Goal: Understand site structure: Understand site structure

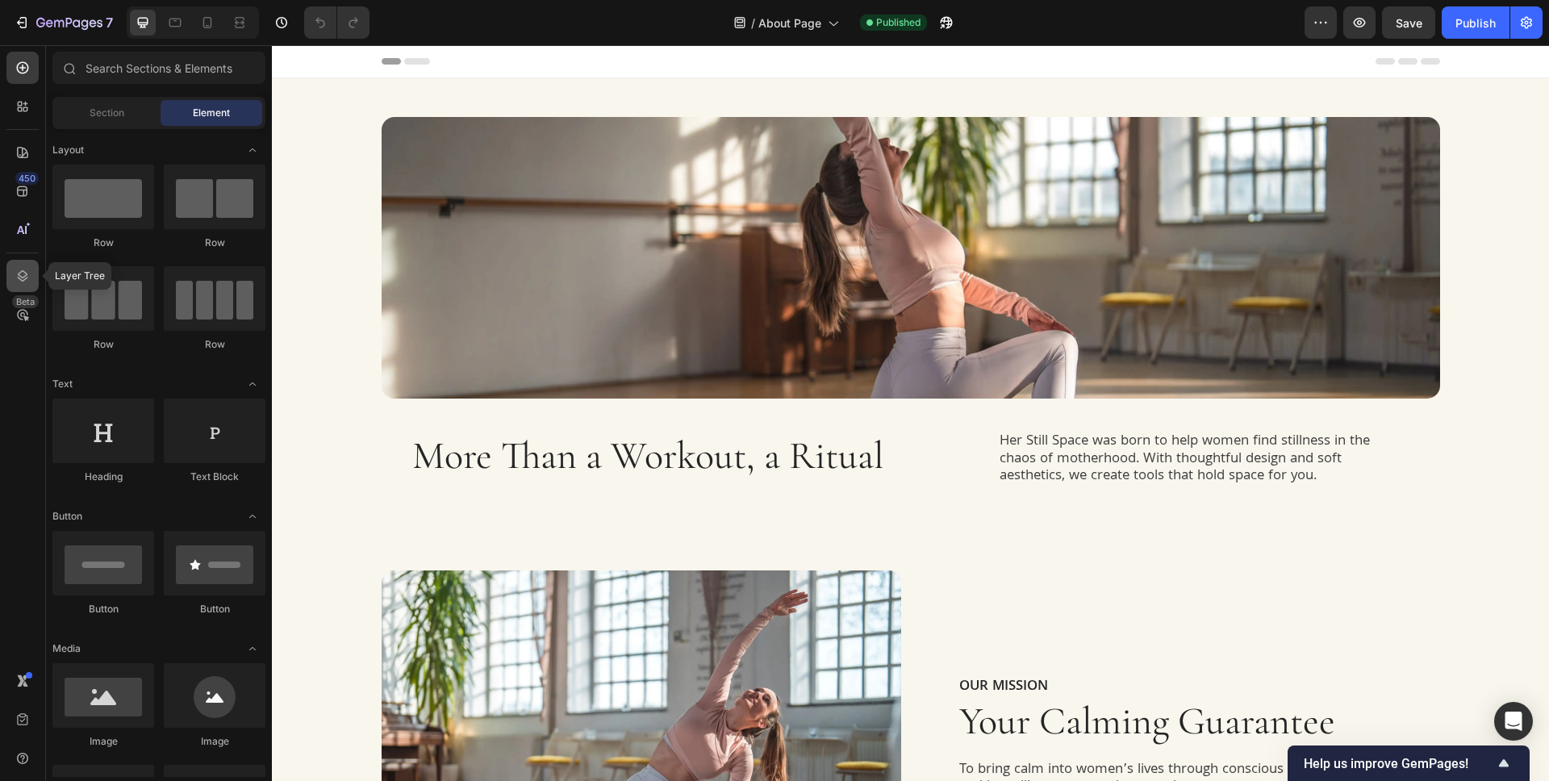
click at [35, 276] on div at bounding box center [22, 276] width 32 height 32
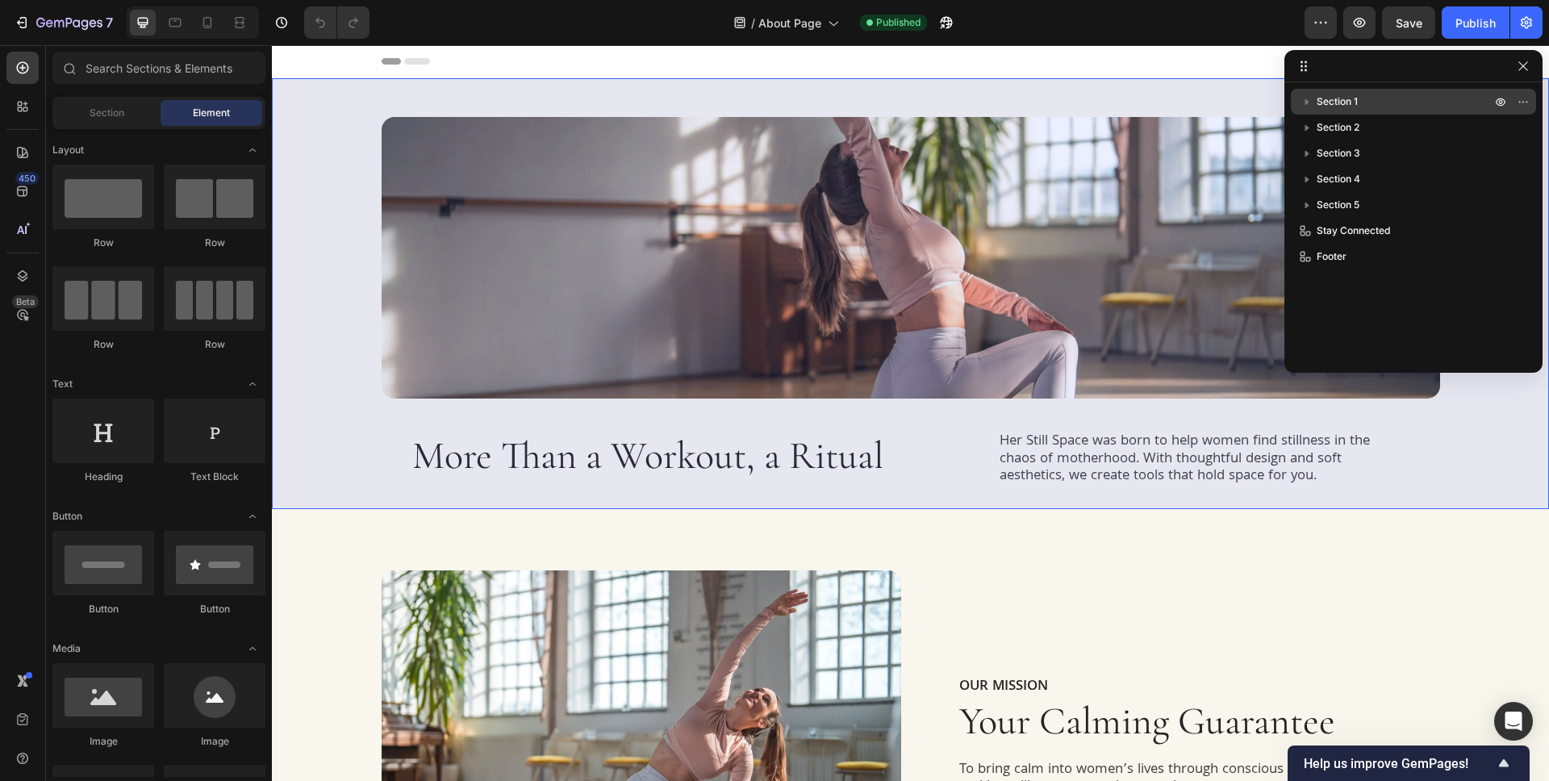
click at [1429, 102] on p "Section 1" at bounding box center [1404, 102] width 177 height 16
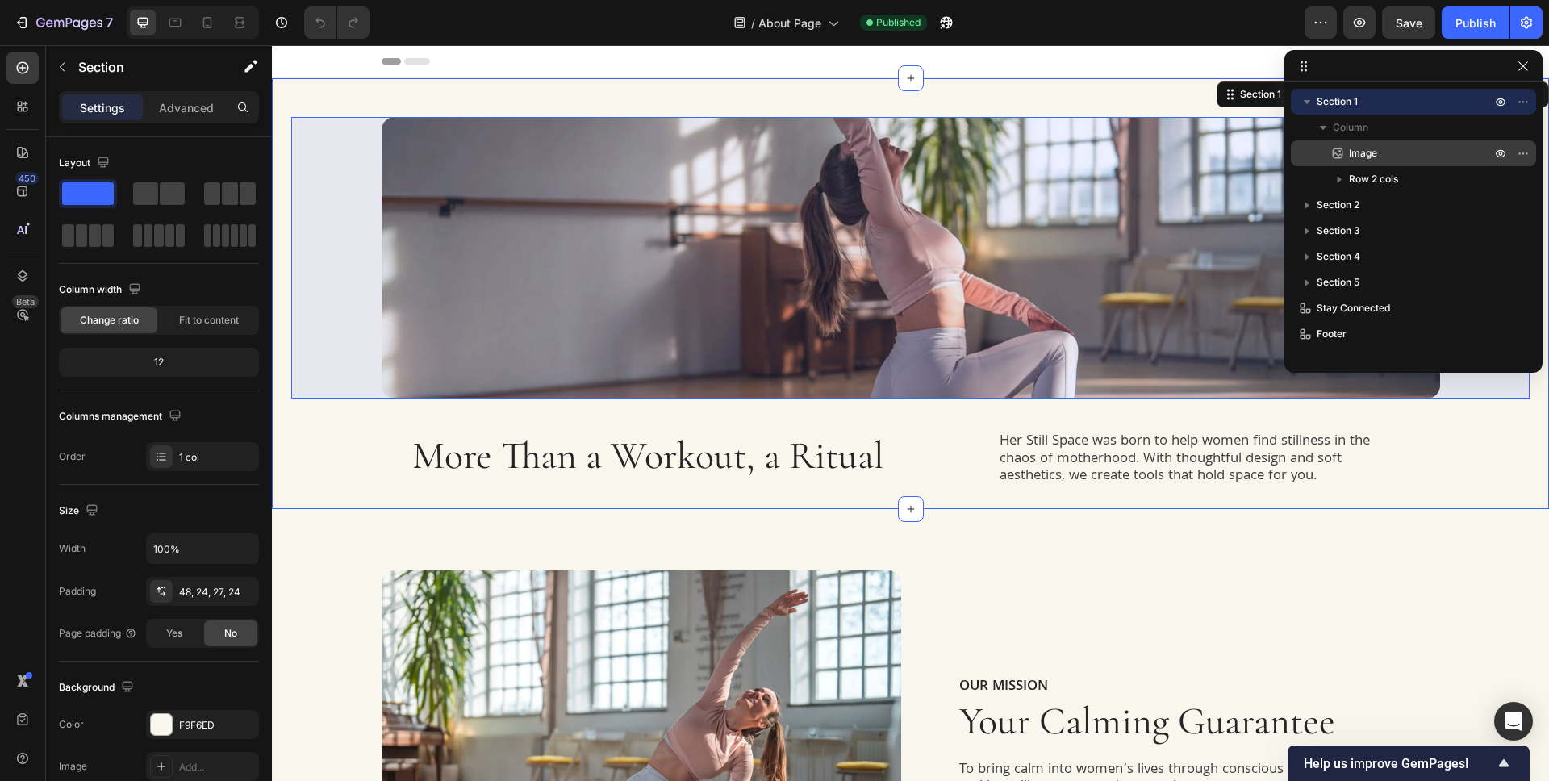
click at [1416, 161] on p "Image" at bounding box center [1401, 153] width 145 height 16
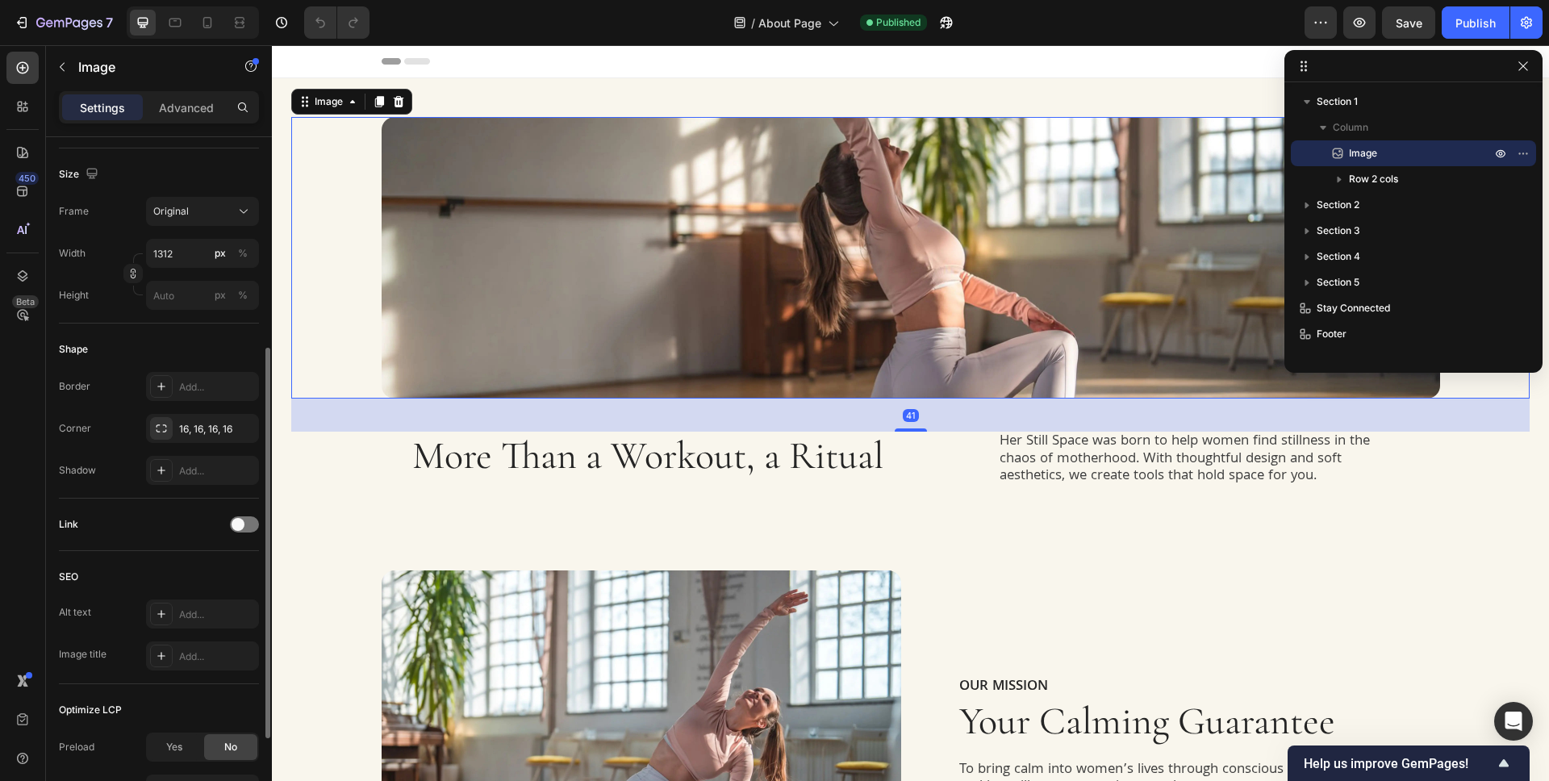
scroll to position [528, 0]
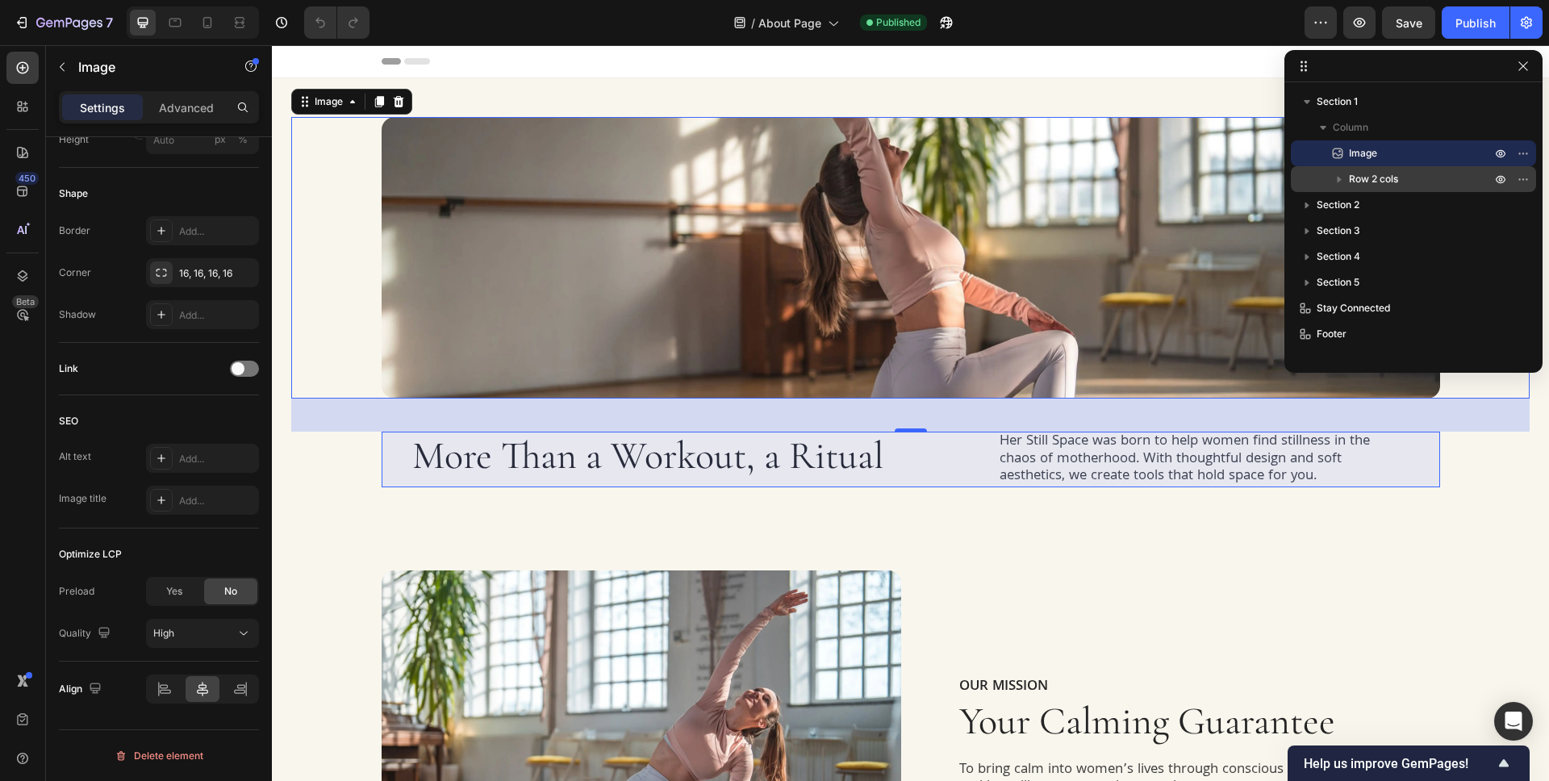
click at [1394, 173] on span "Row 2 cols" at bounding box center [1373, 179] width 49 height 16
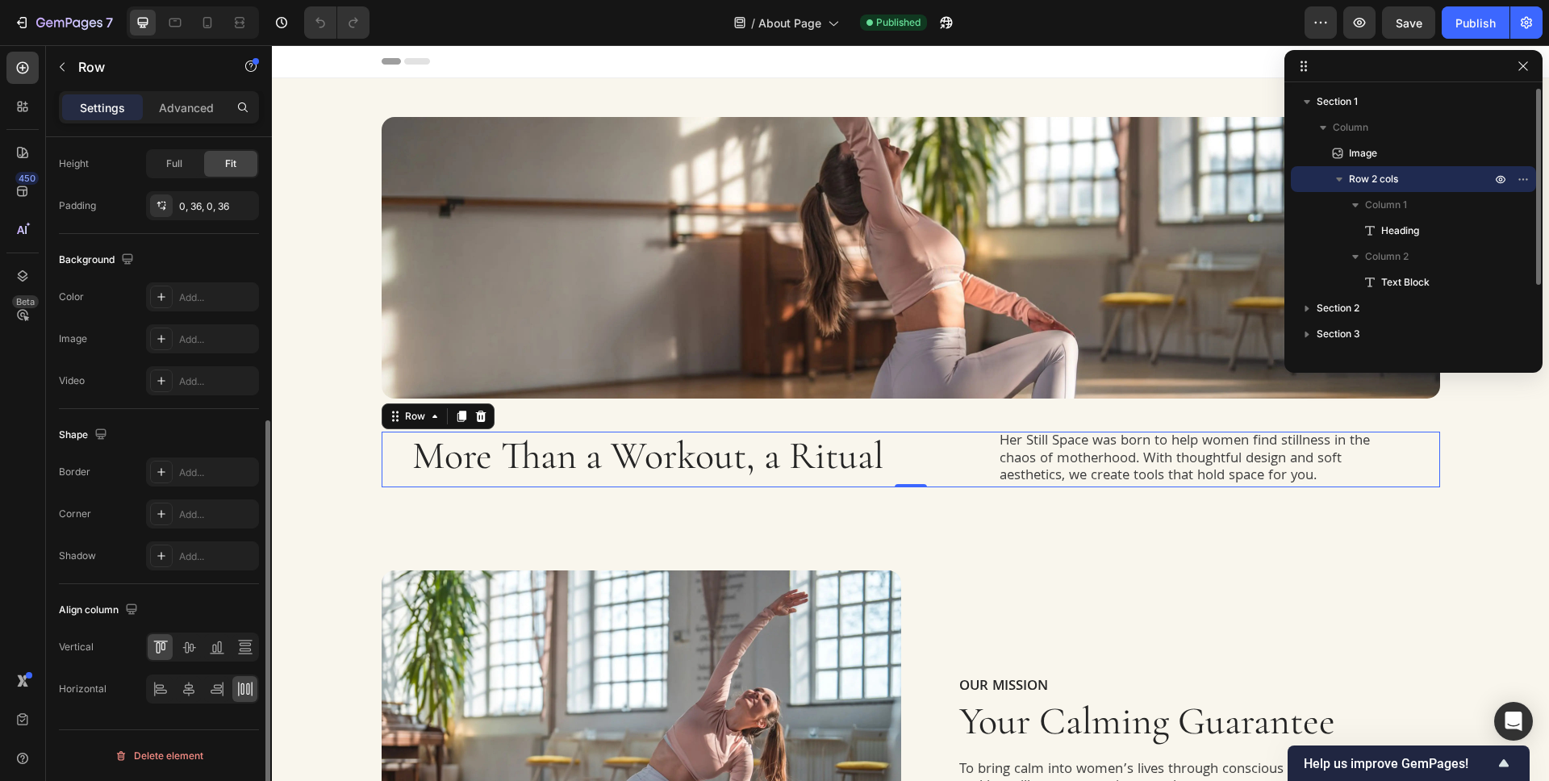
scroll to position [0, 0]
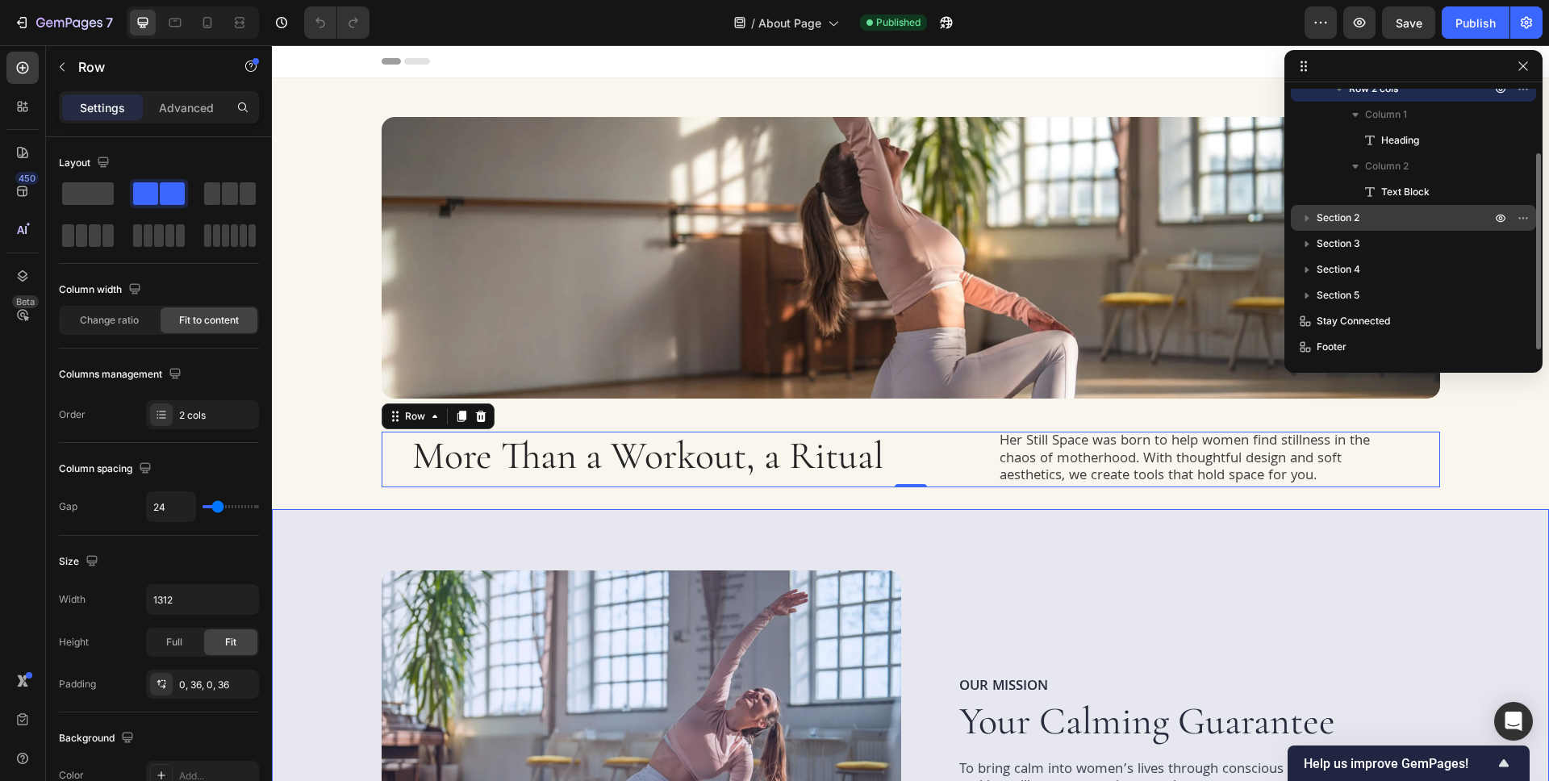
click at [1383, 204] on div "Section 1 Column Image Row 2 cols Column 1 Heading Column 2 Text Block Section …" at bounding box center [1413, 222] width 258 height 266
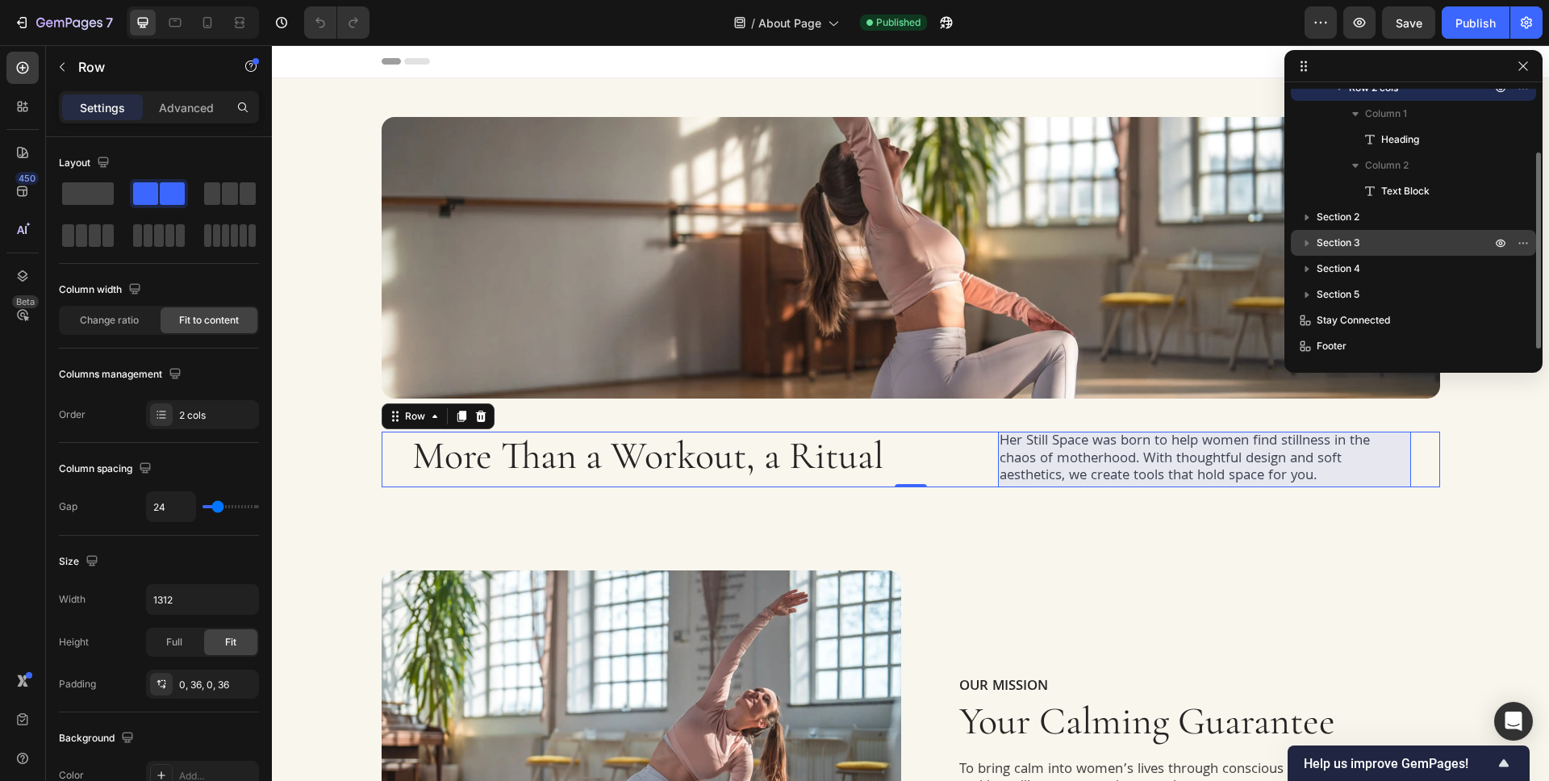
scroll to position [95, 0]
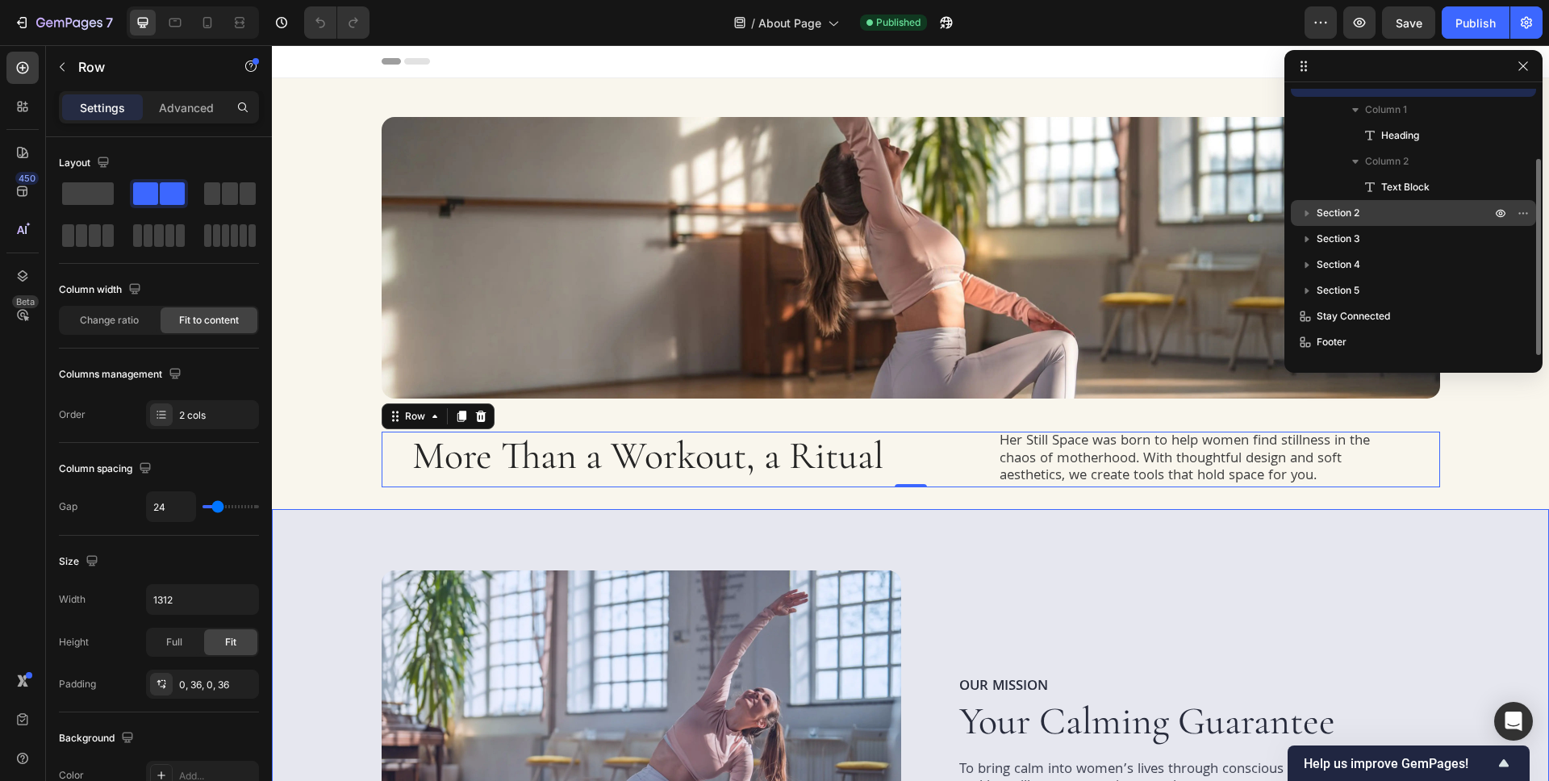
click at [1404, 215] on p "Section 2" at bounding box center [1404, 213] width 177 height 16
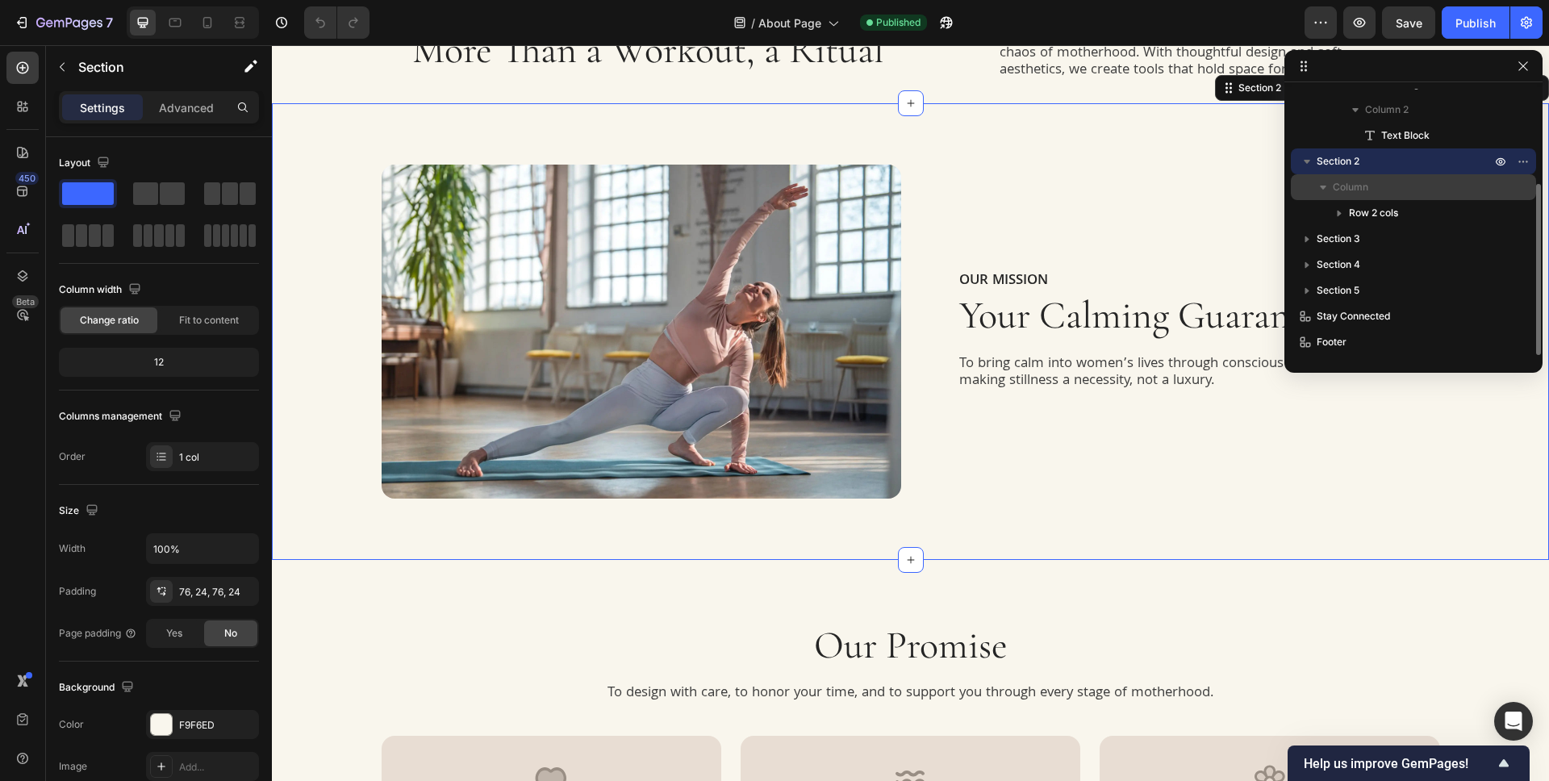
scroll to position [407, 0]
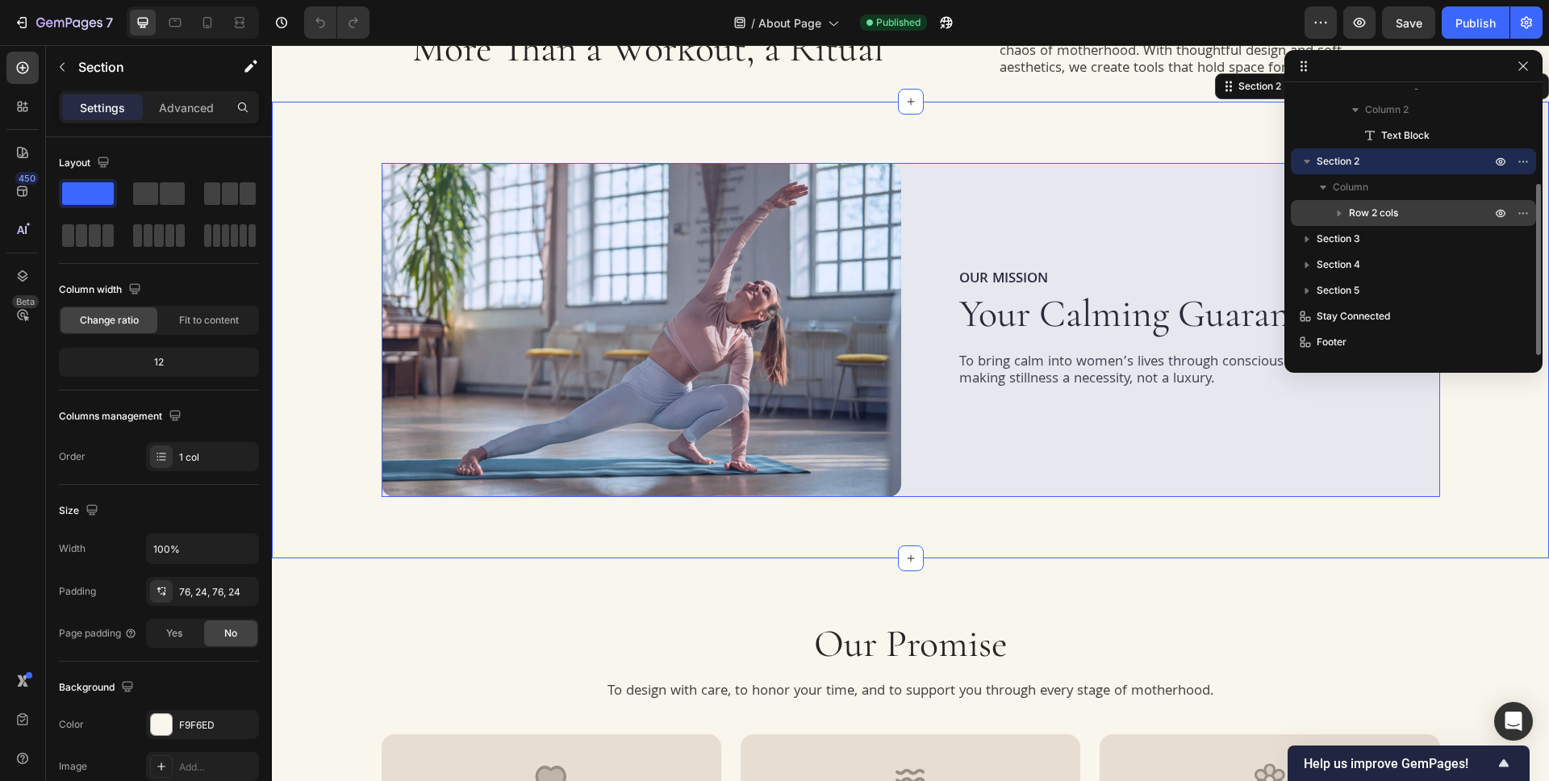
click at [1404, 211] on p "Row 2 cols" at bounding box center [1421, 213] width 145 height 16
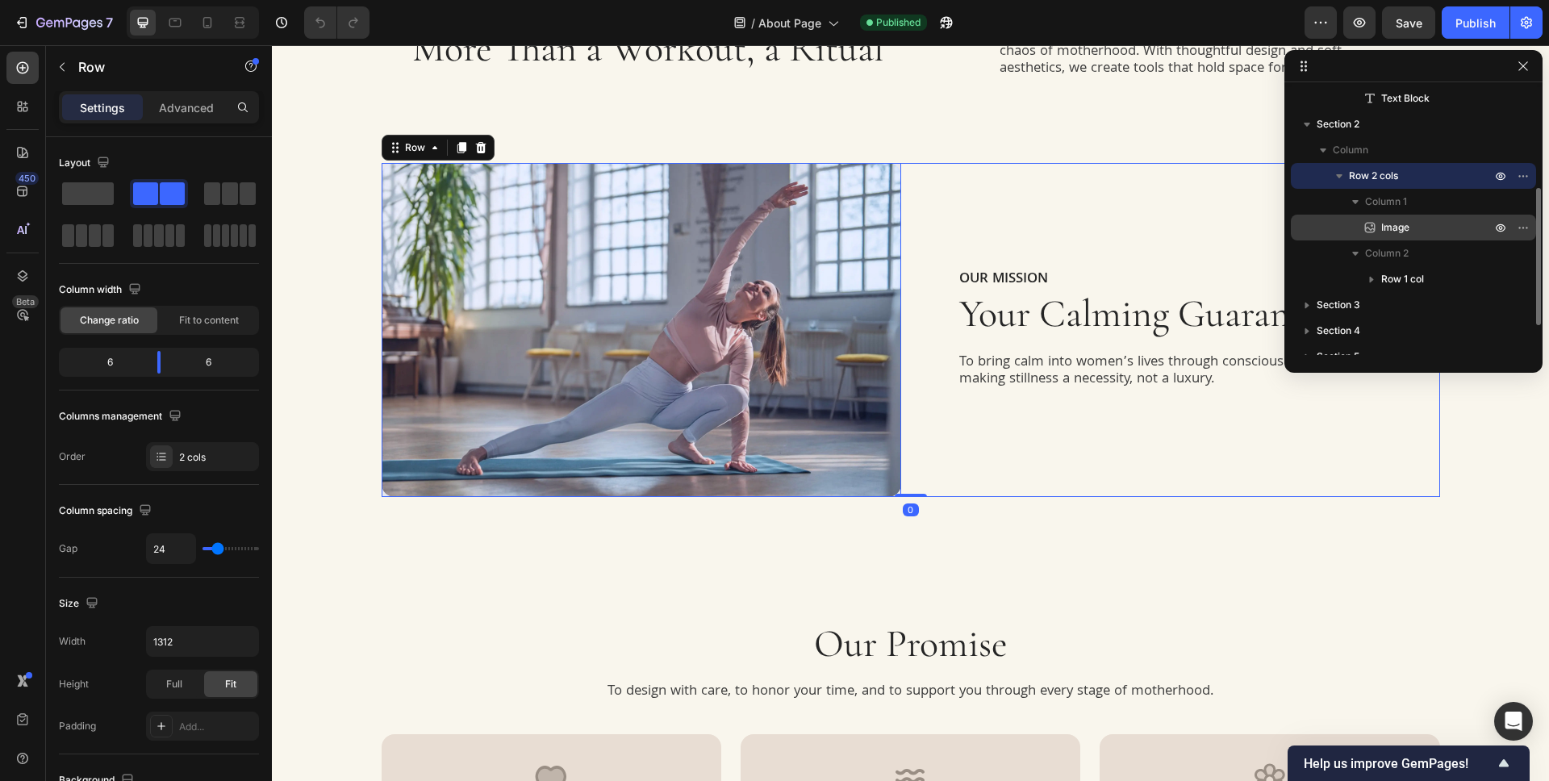
scroll to position [187, 0]
click at [1433, 226] on p "Image" at bounding box center [1418, 224] width 113 height 16
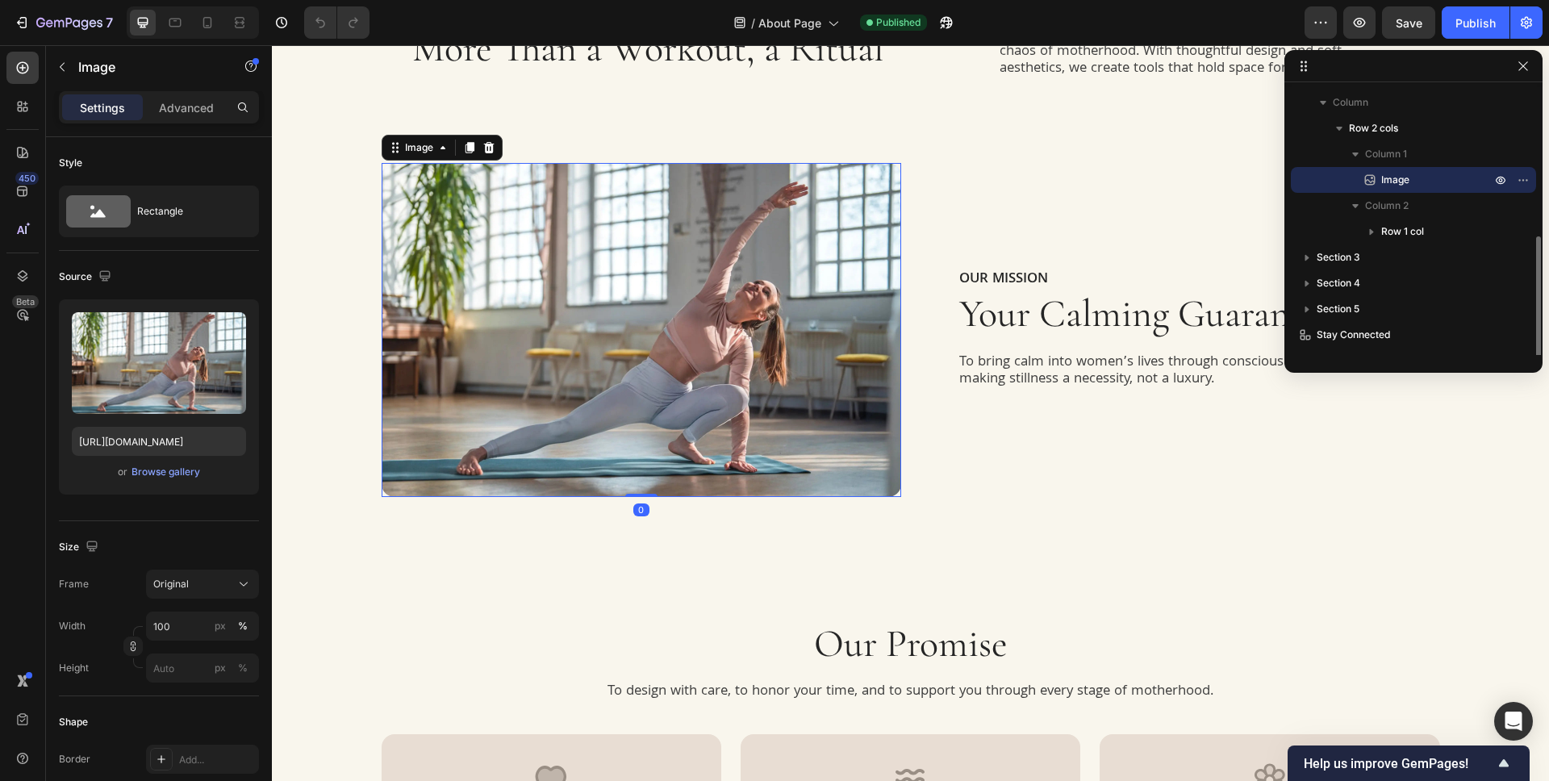
scroll to position [250, 0]
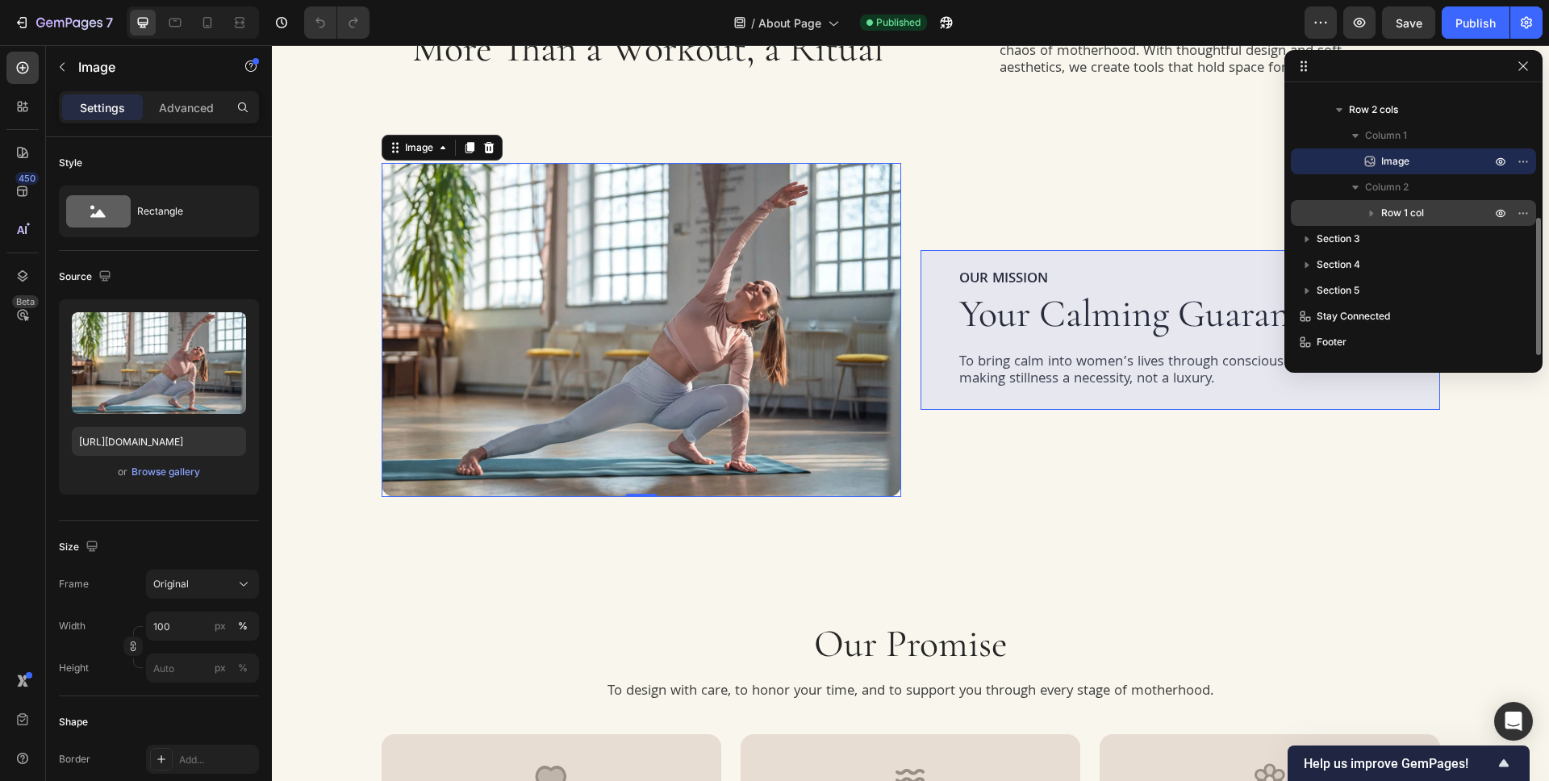
click at [1435, 218] on p "Row 1 col" at bounding box center [1437, 213] width 113 height 16
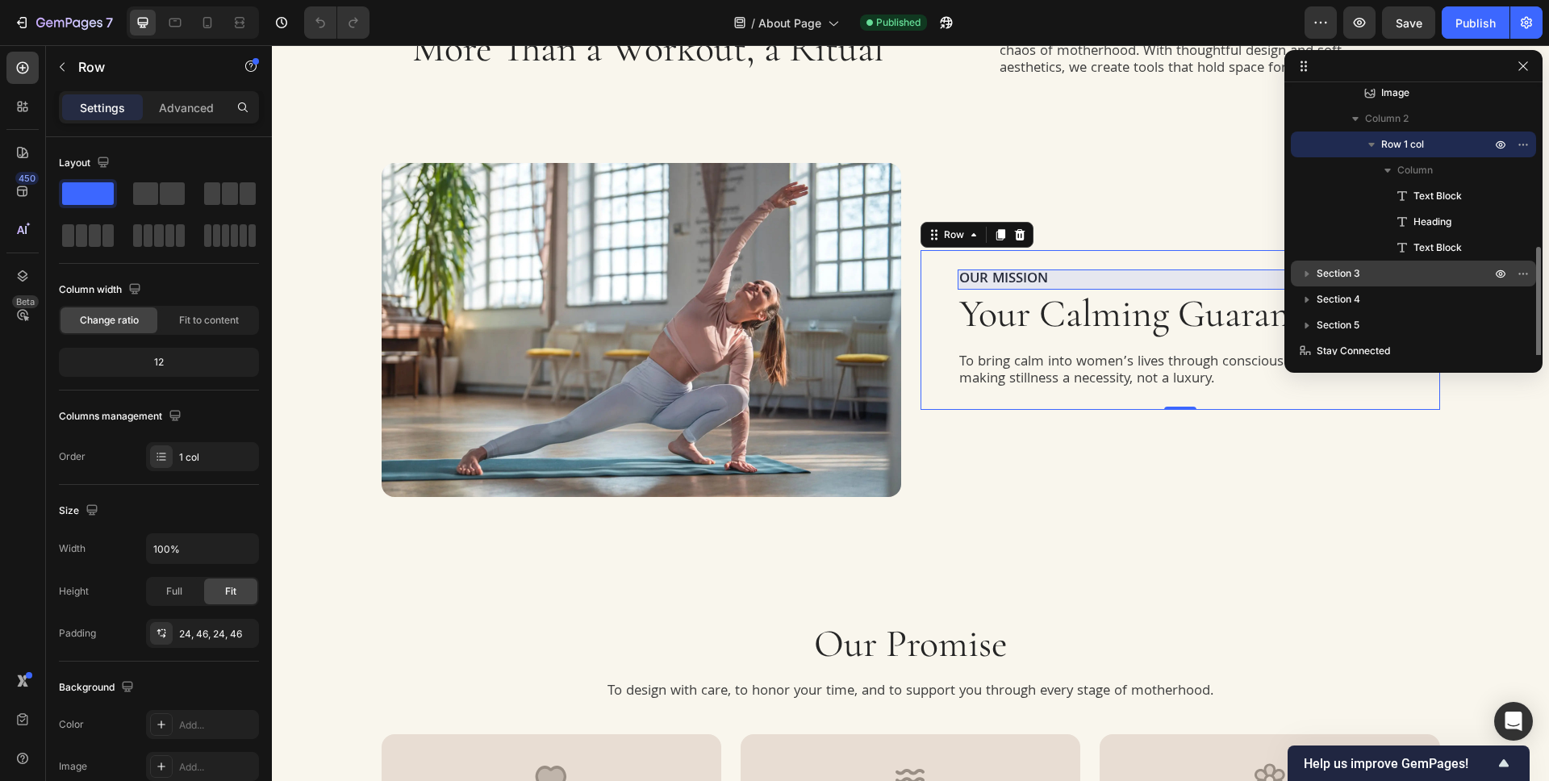
scroll to position [353, 0]
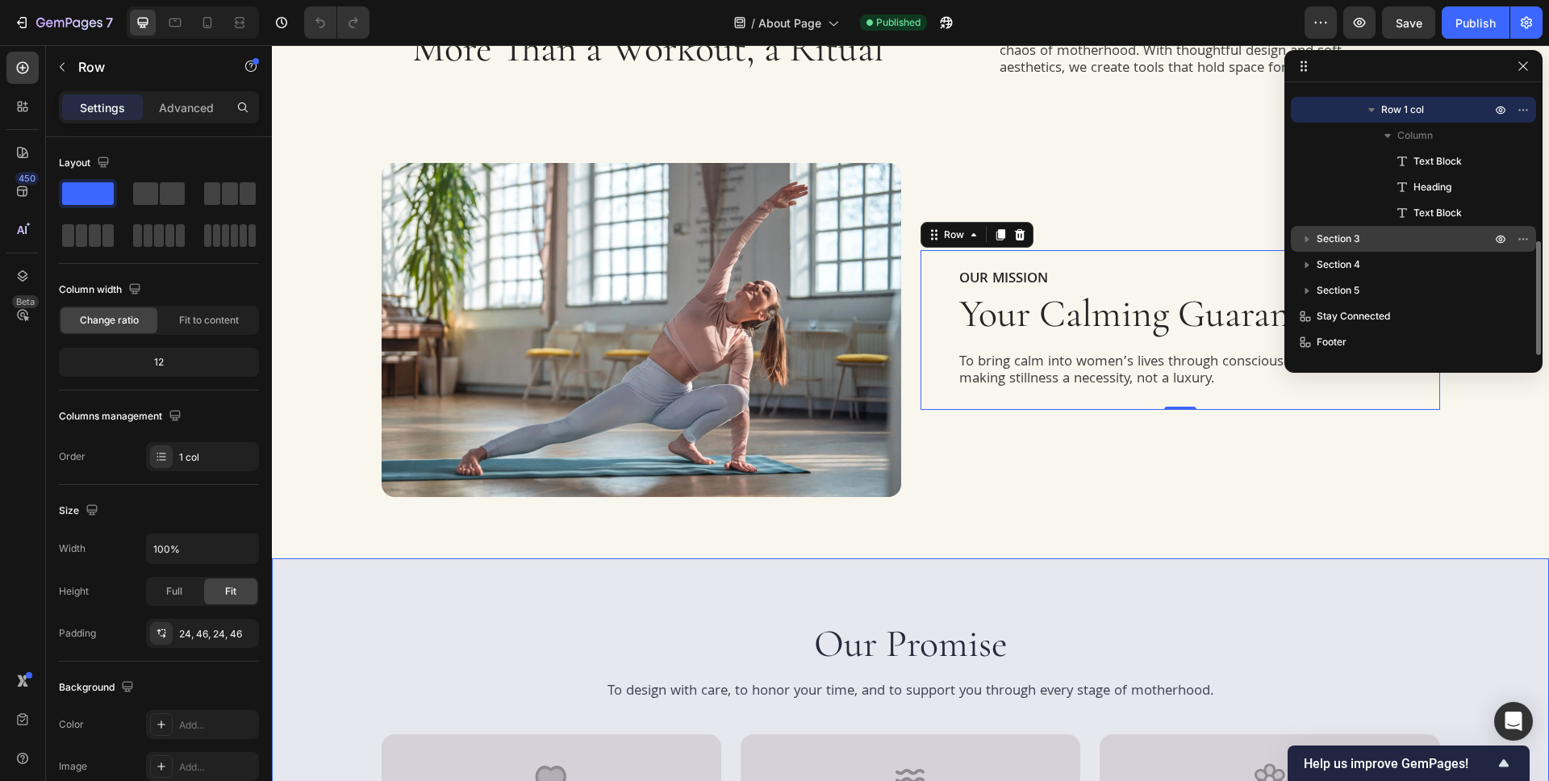
click at [1399, 239] on p "Section 3" at bounding box center [1404, 239] width 177 height 16
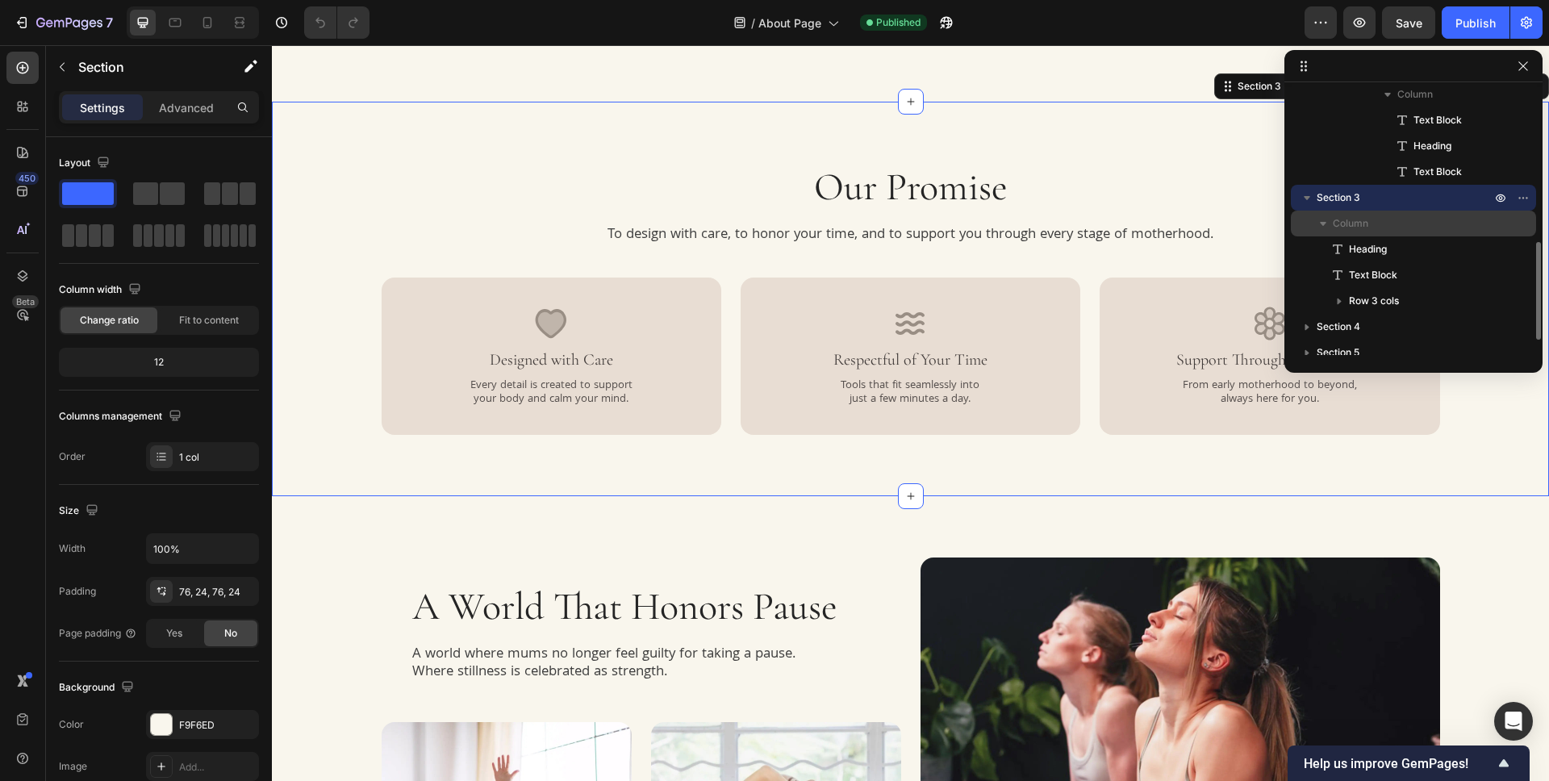
scroll to position [398, 0]
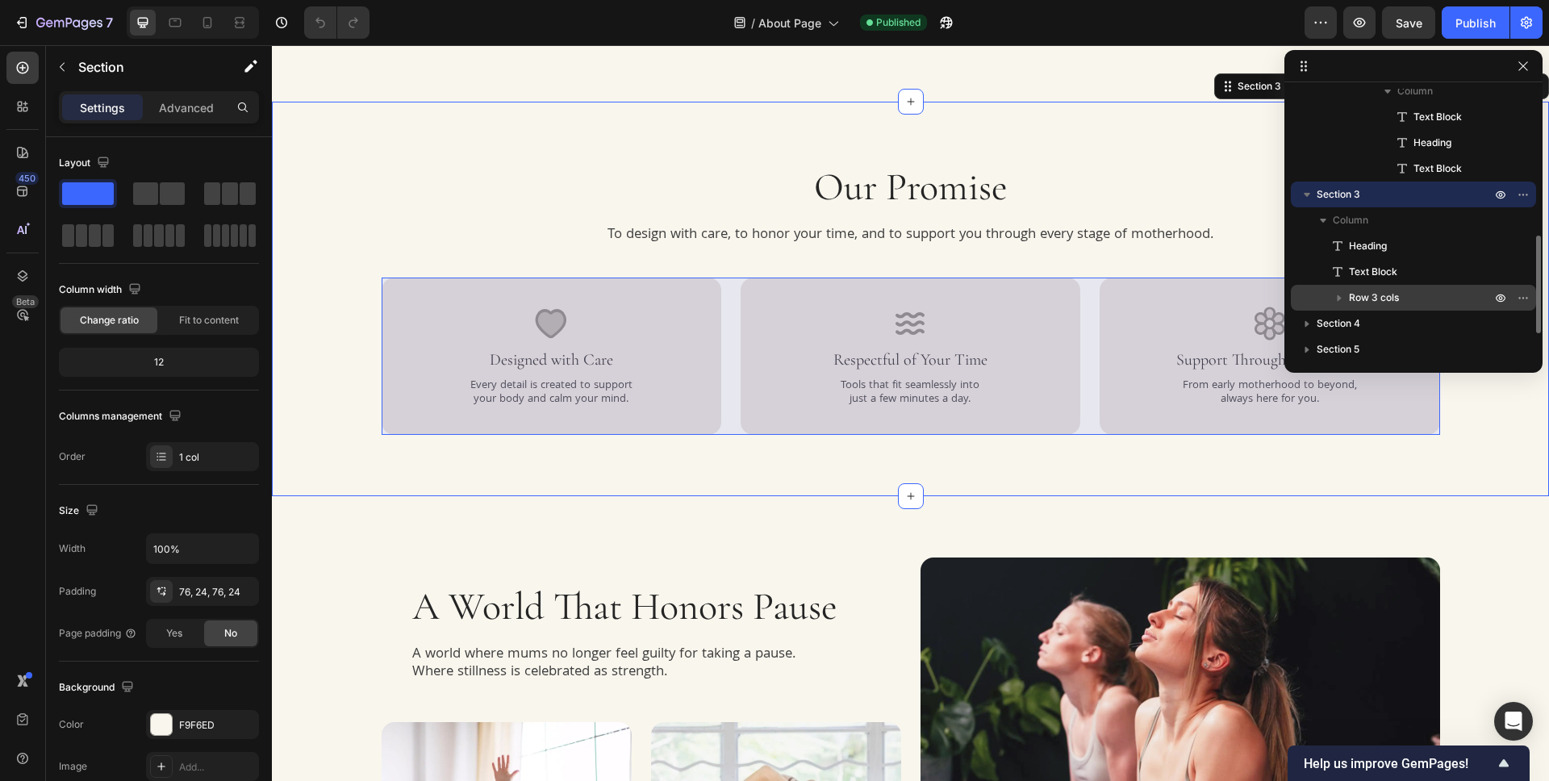
click at [1437, 298] on p "Row 3 cols" at bounding box center [1421, 298] width 145 height 16
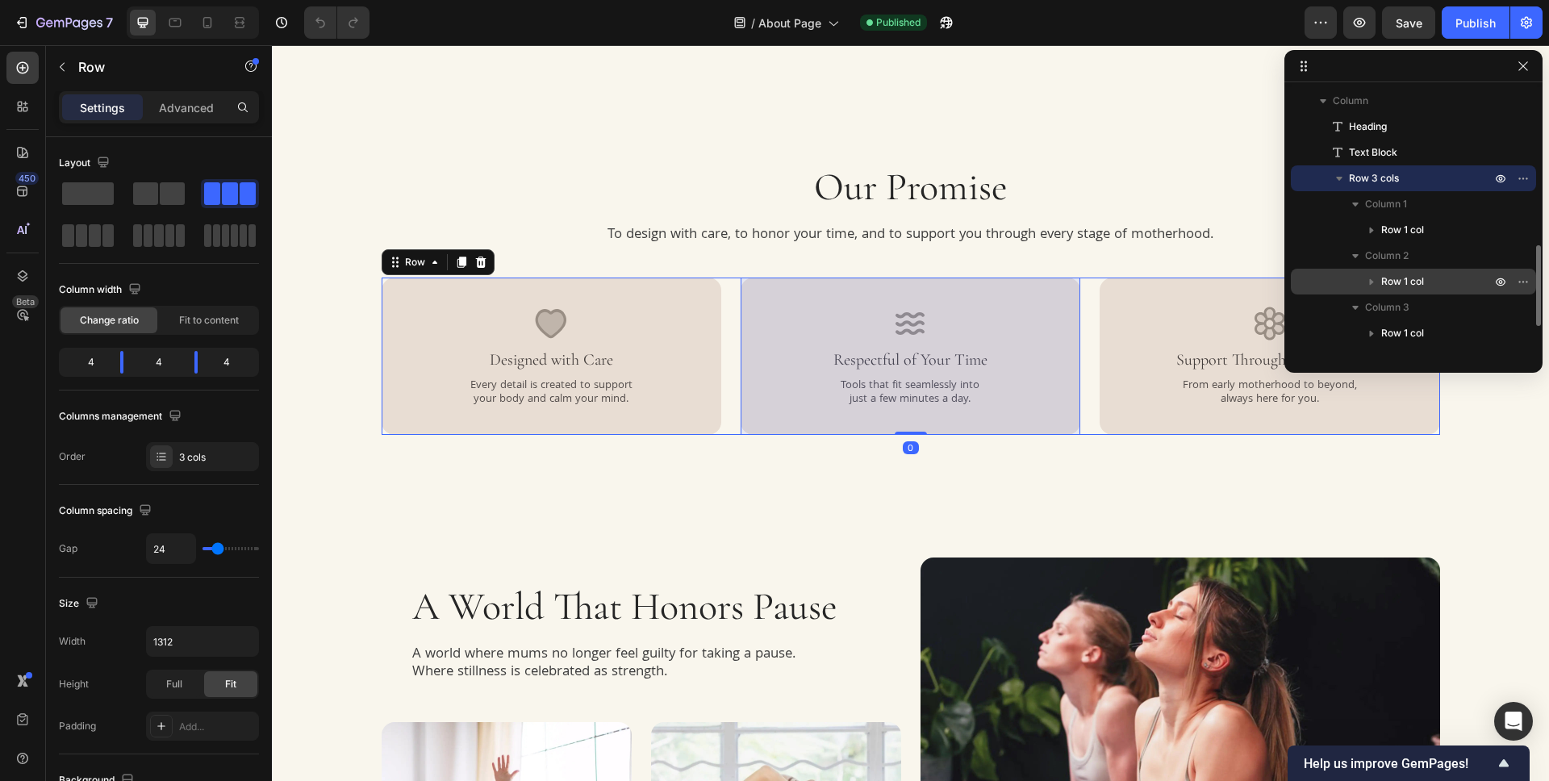
scroll to position [528, 0]
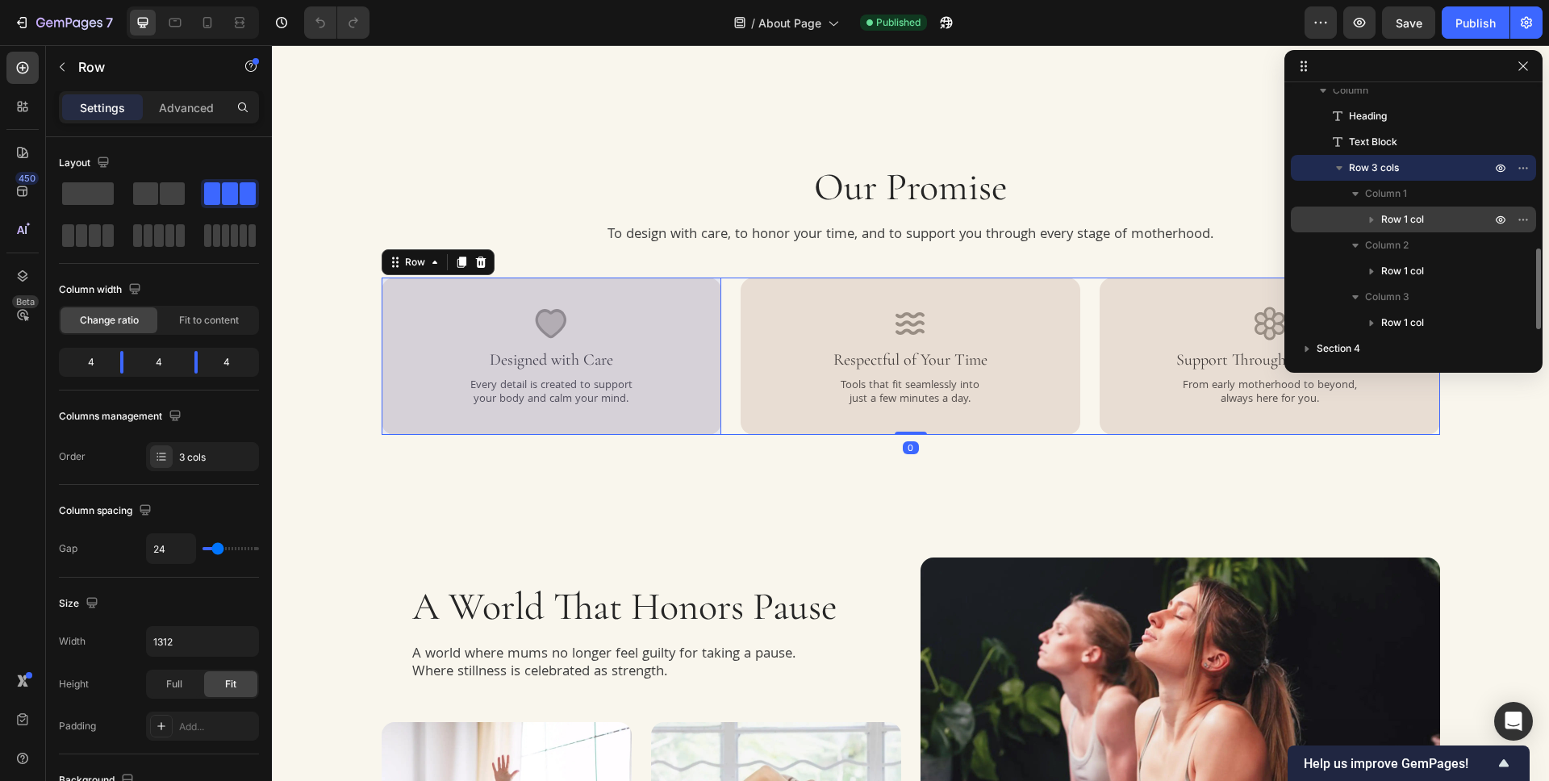
click at [1439, 219] on p "Row 1 col" at bounding box center [1437, 219] width 113 height 16
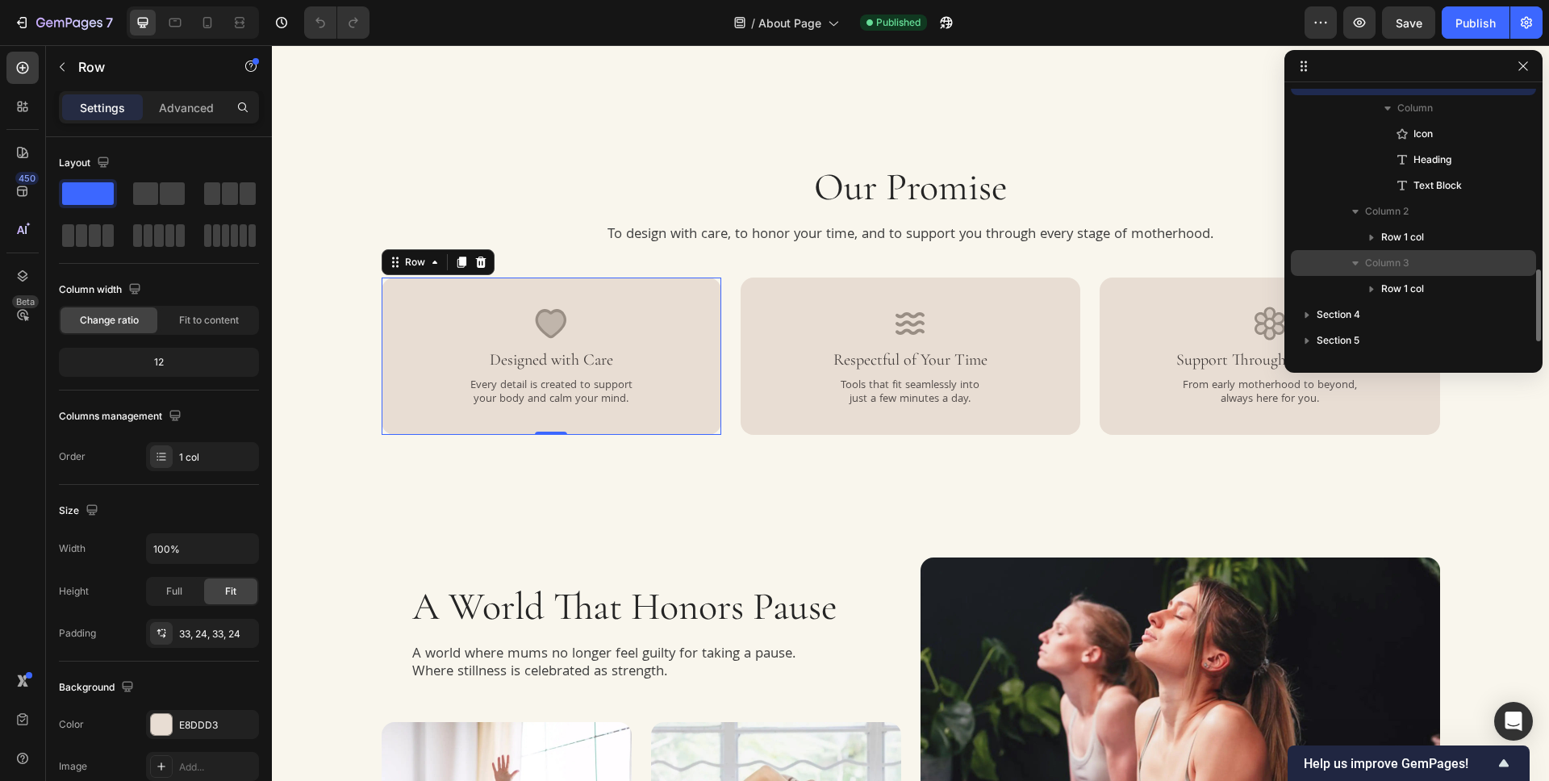
scroll to position [715, 0]
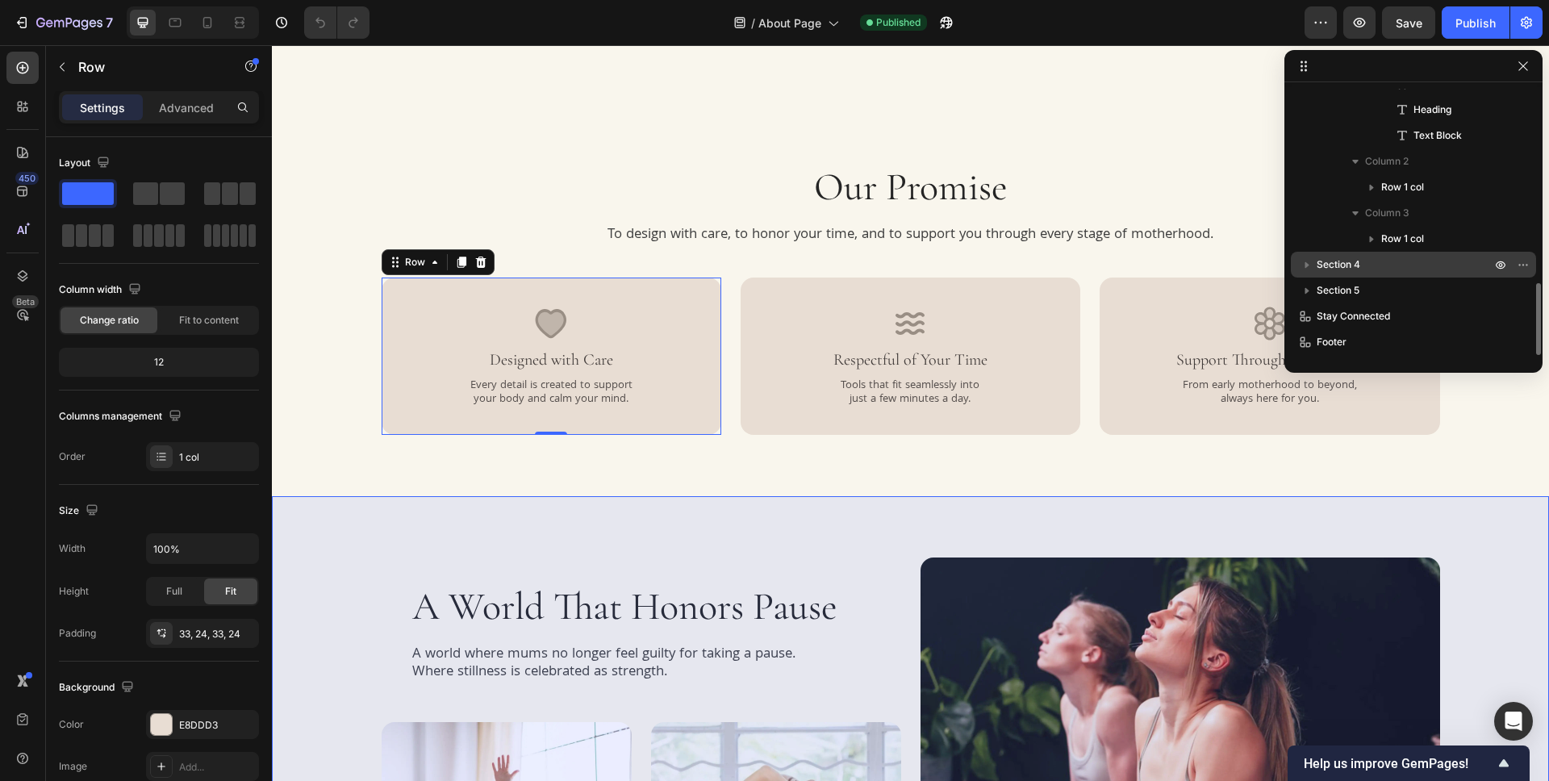
click at [1415, 258] on p "Section 4" at bounding box center [1404, 265] width 177 height 16
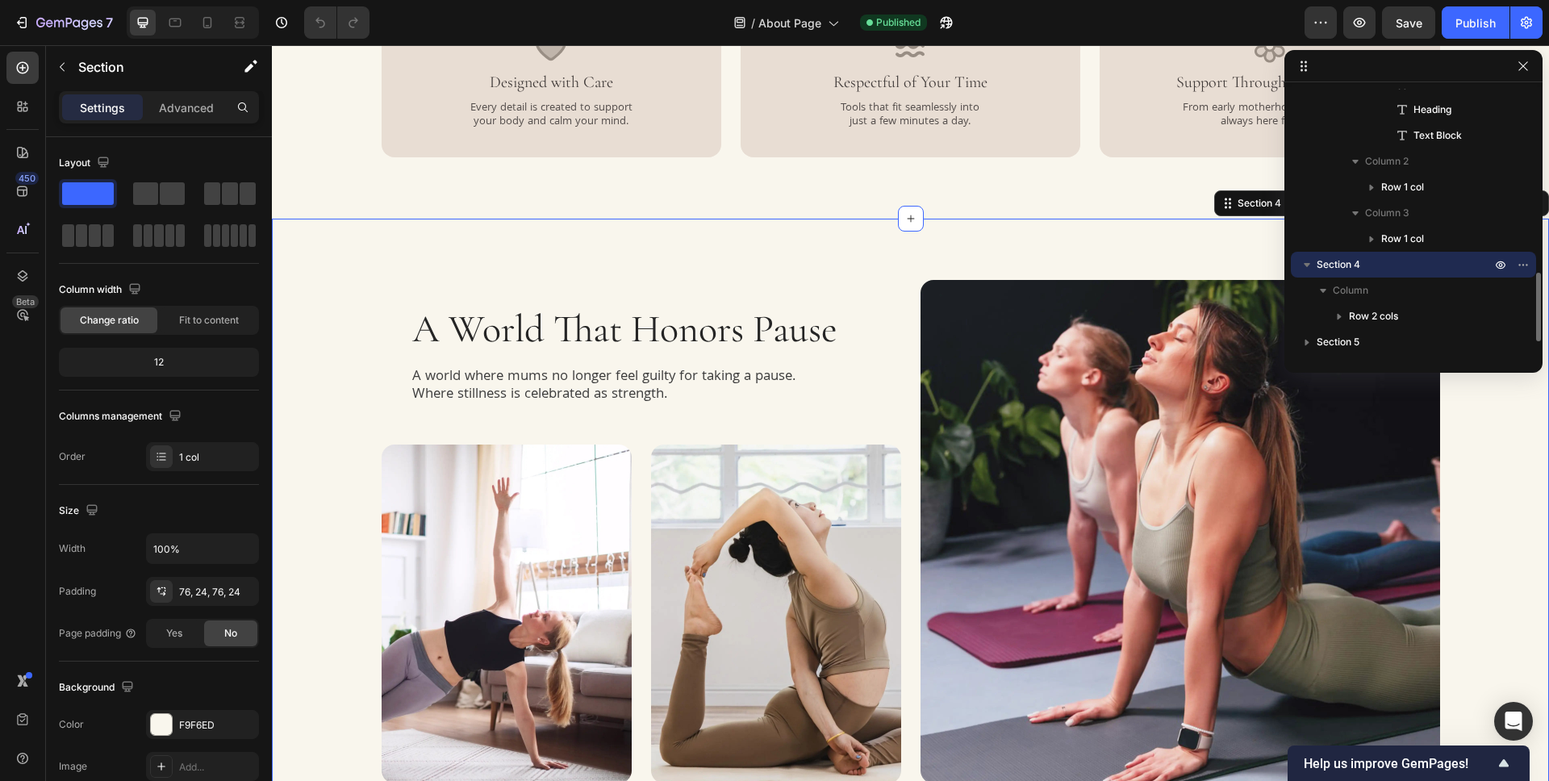
scroll to position [1258, 0]
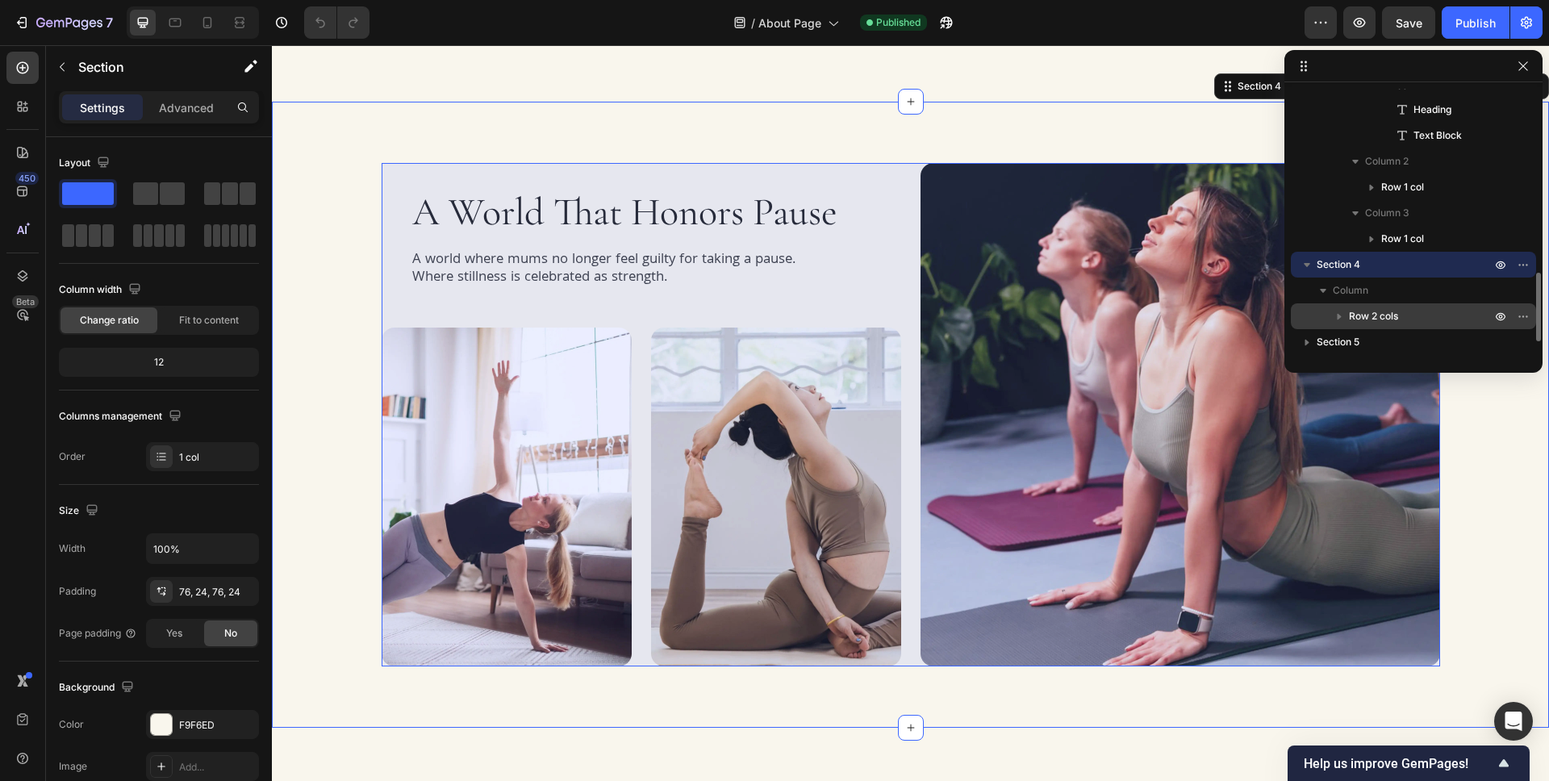
click at [1438, 314] on p "Row 2 cols" at bounding box center [1421, 316] width 145 height 16
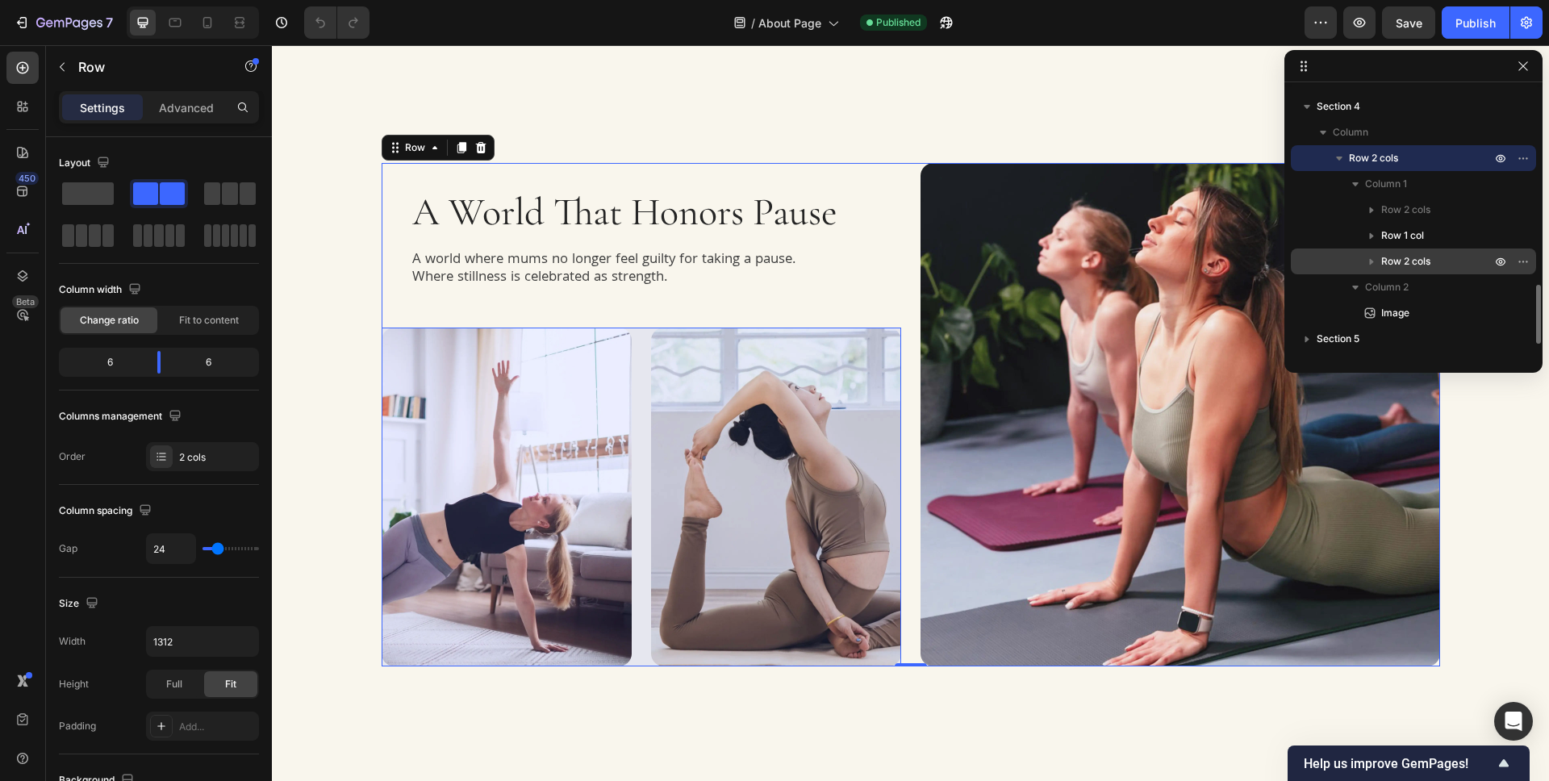
scroll to position [871, 0]
click at [1449, 257] on p "Row 2 cols" at bounding box center [1437, 256] width 113 height 16
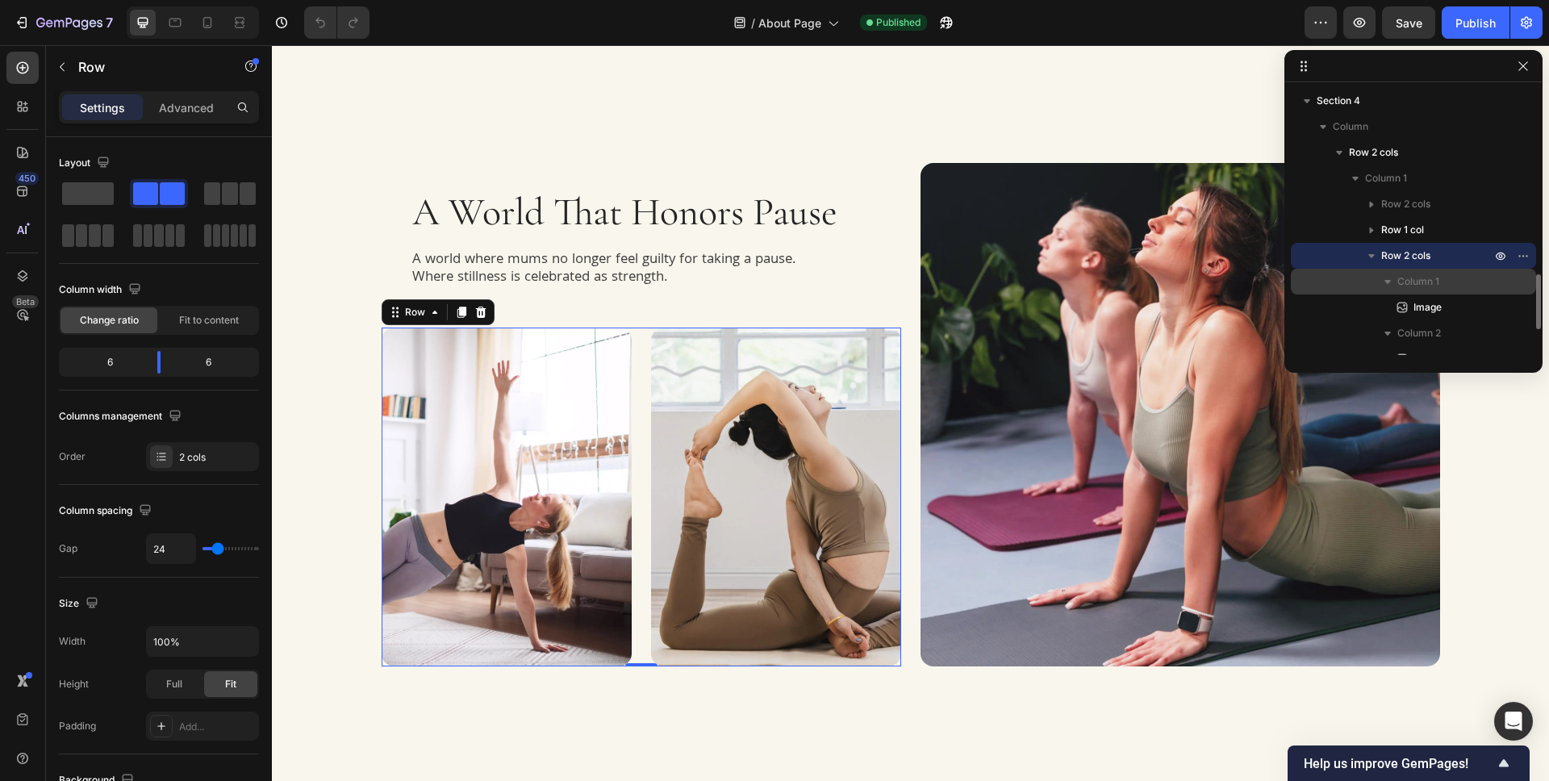
scroll to position [882, 0]
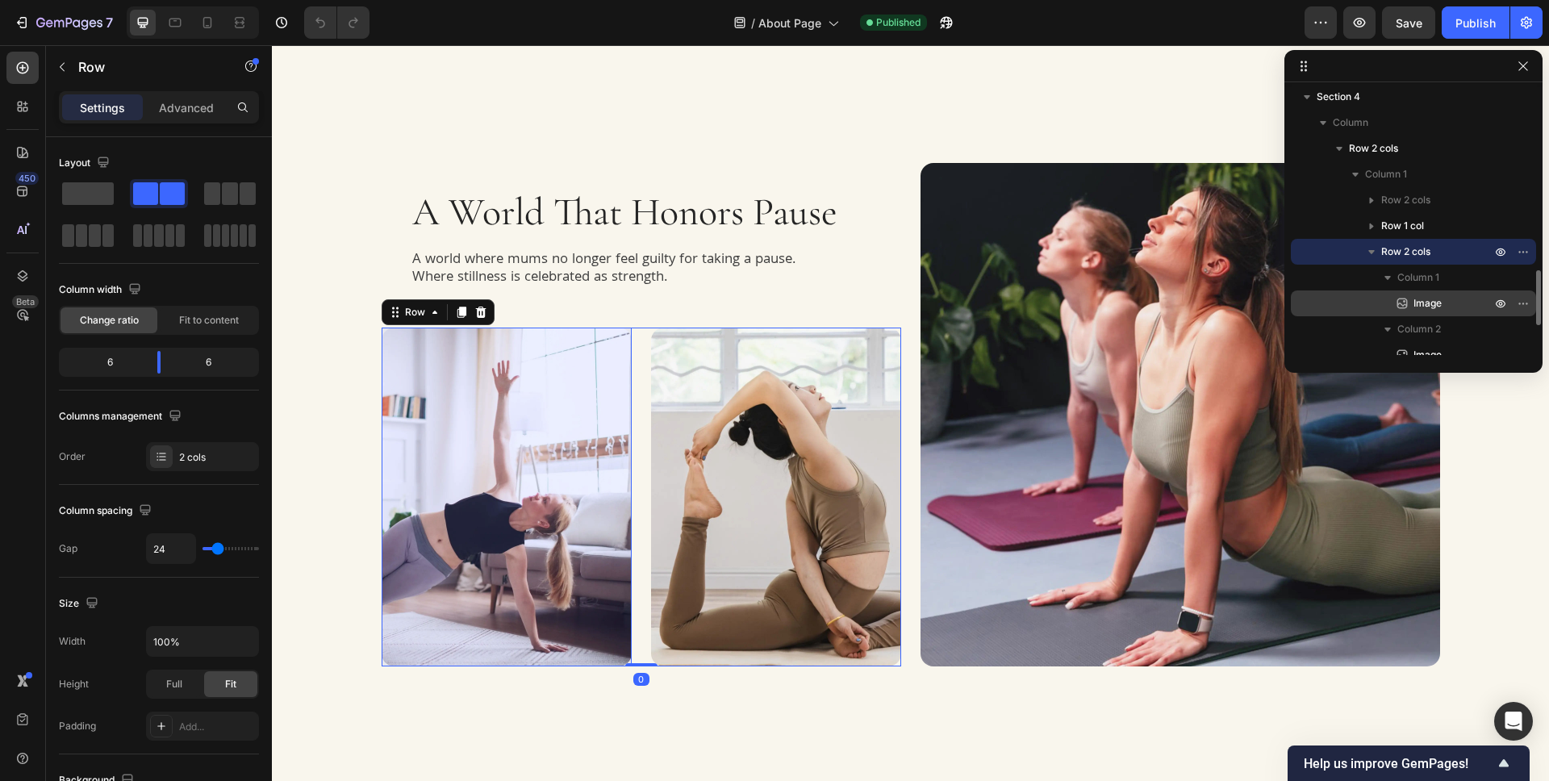
click at [1456, 296] on p "Image" at bounding box center [1434, 303] width 81 height 16
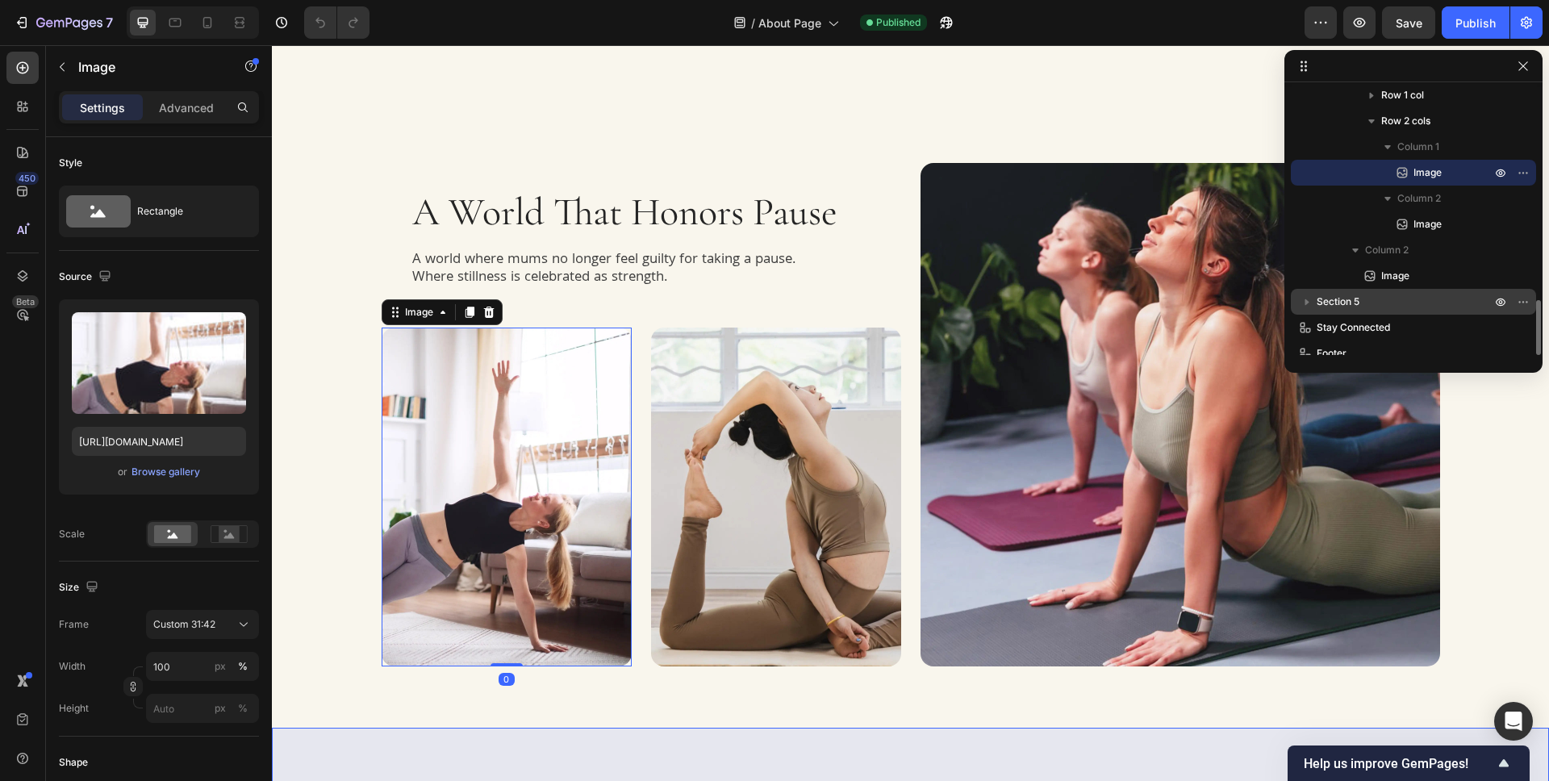
scroll to position [1016, 0]
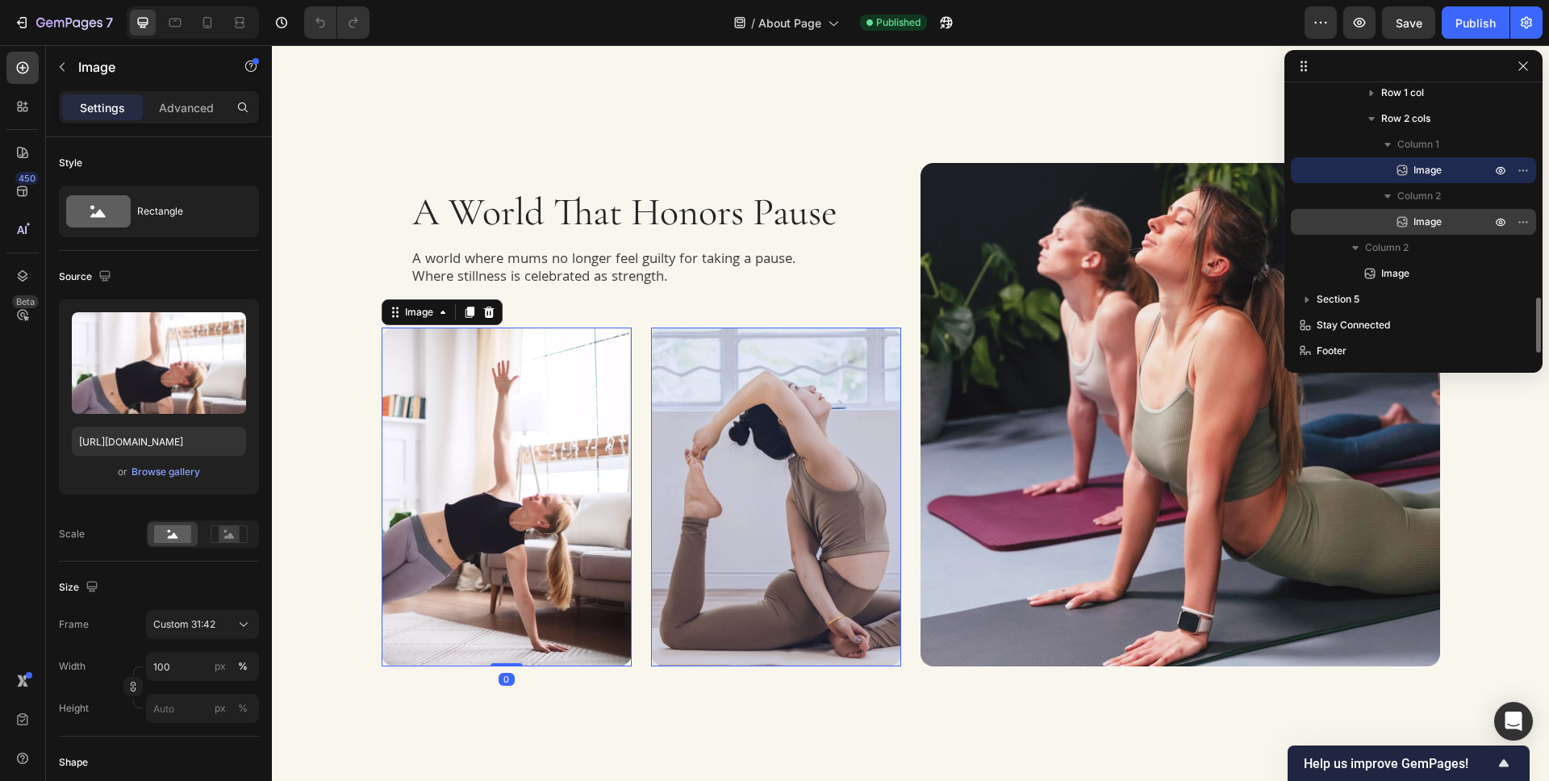
click at [1436, 211] on div "Image" at bounding box center [1413, 222] width 232 height 26
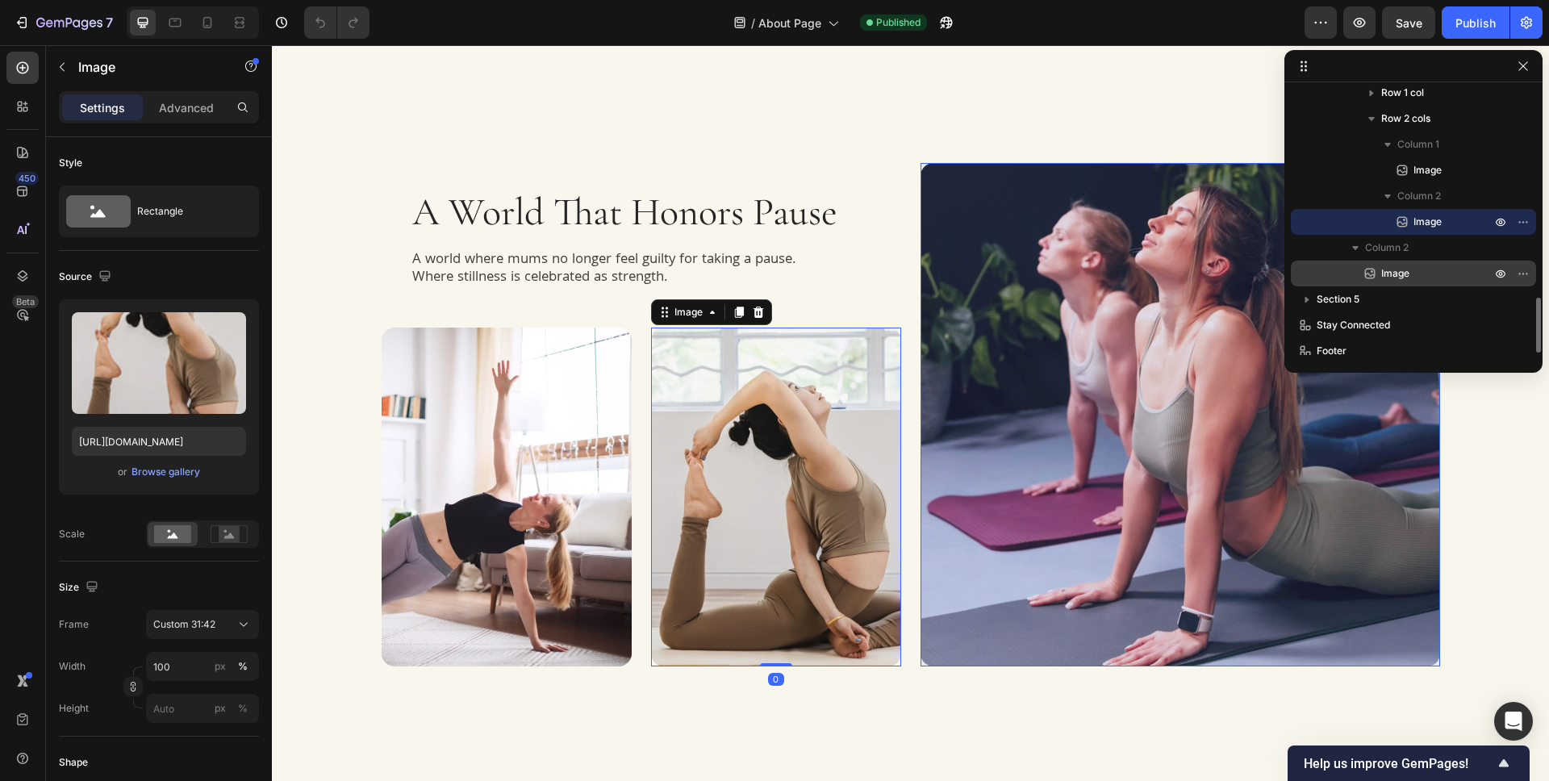
click at [1433, 273] on p "Image" at bounding box center [1418, 273] width 113 height 16
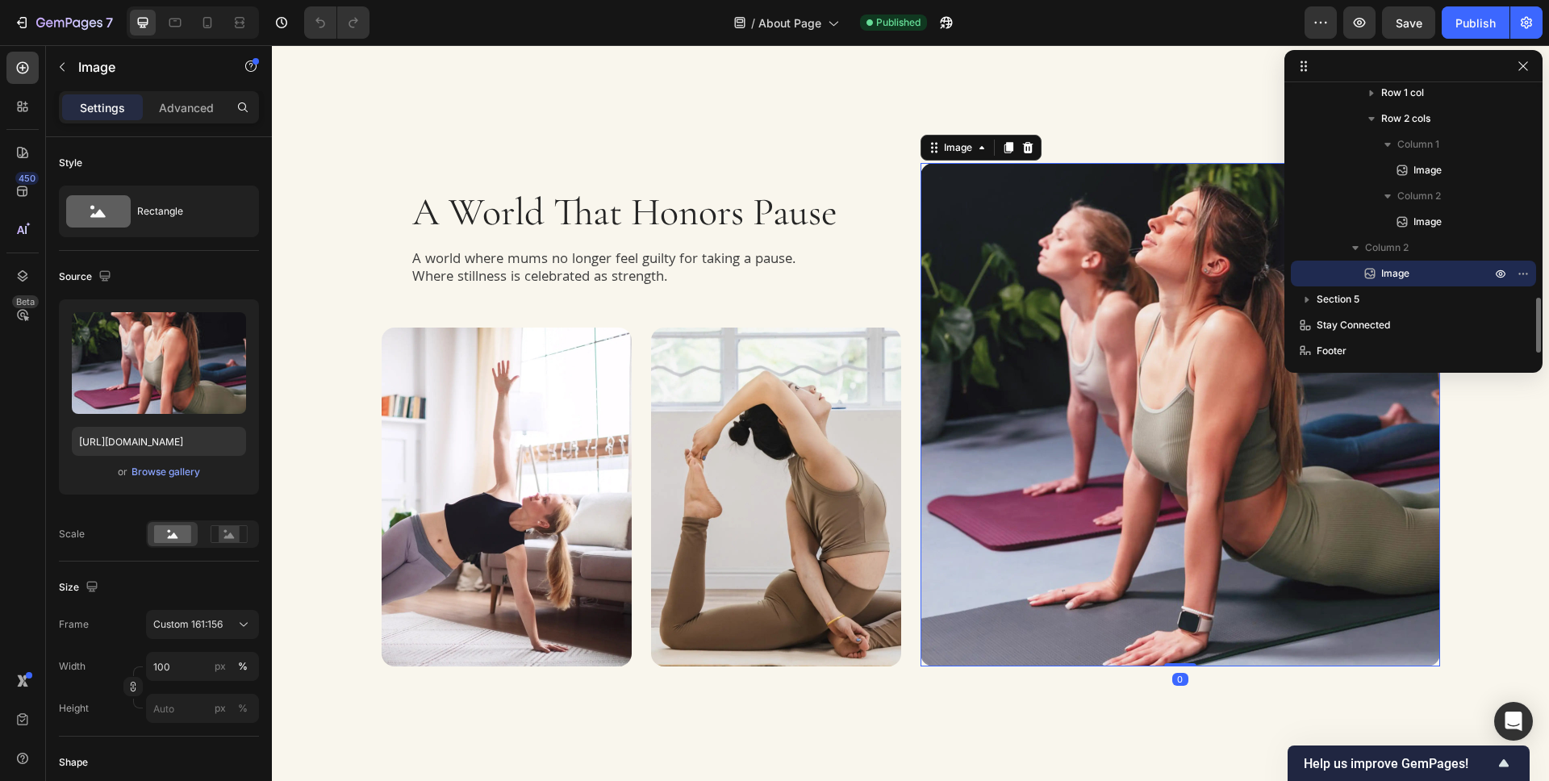
scroll to position [1024, 0]
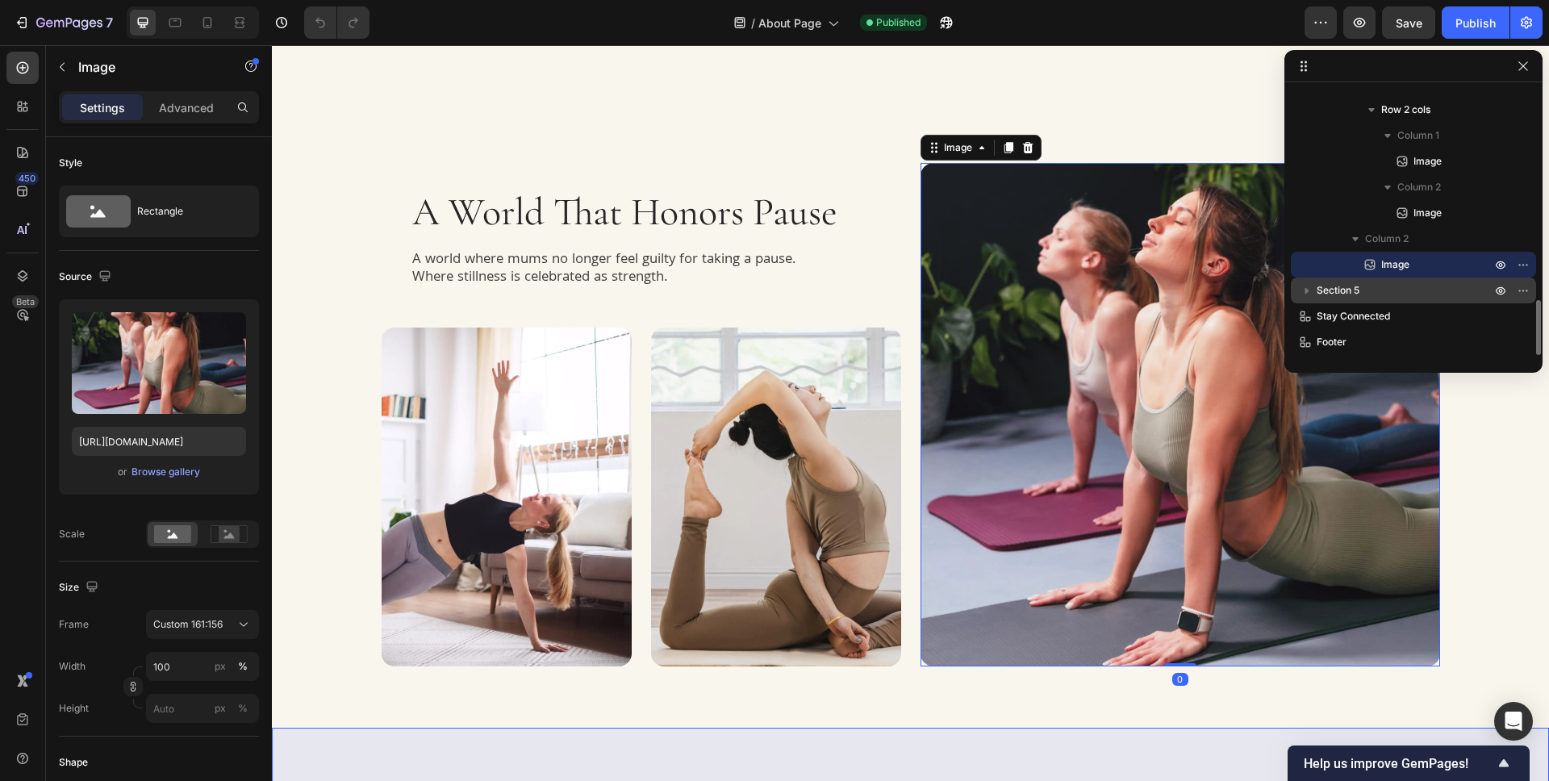
click at [1441, 296] on p "Section 5" at bounding box center [1404, 290] width 177 height 16
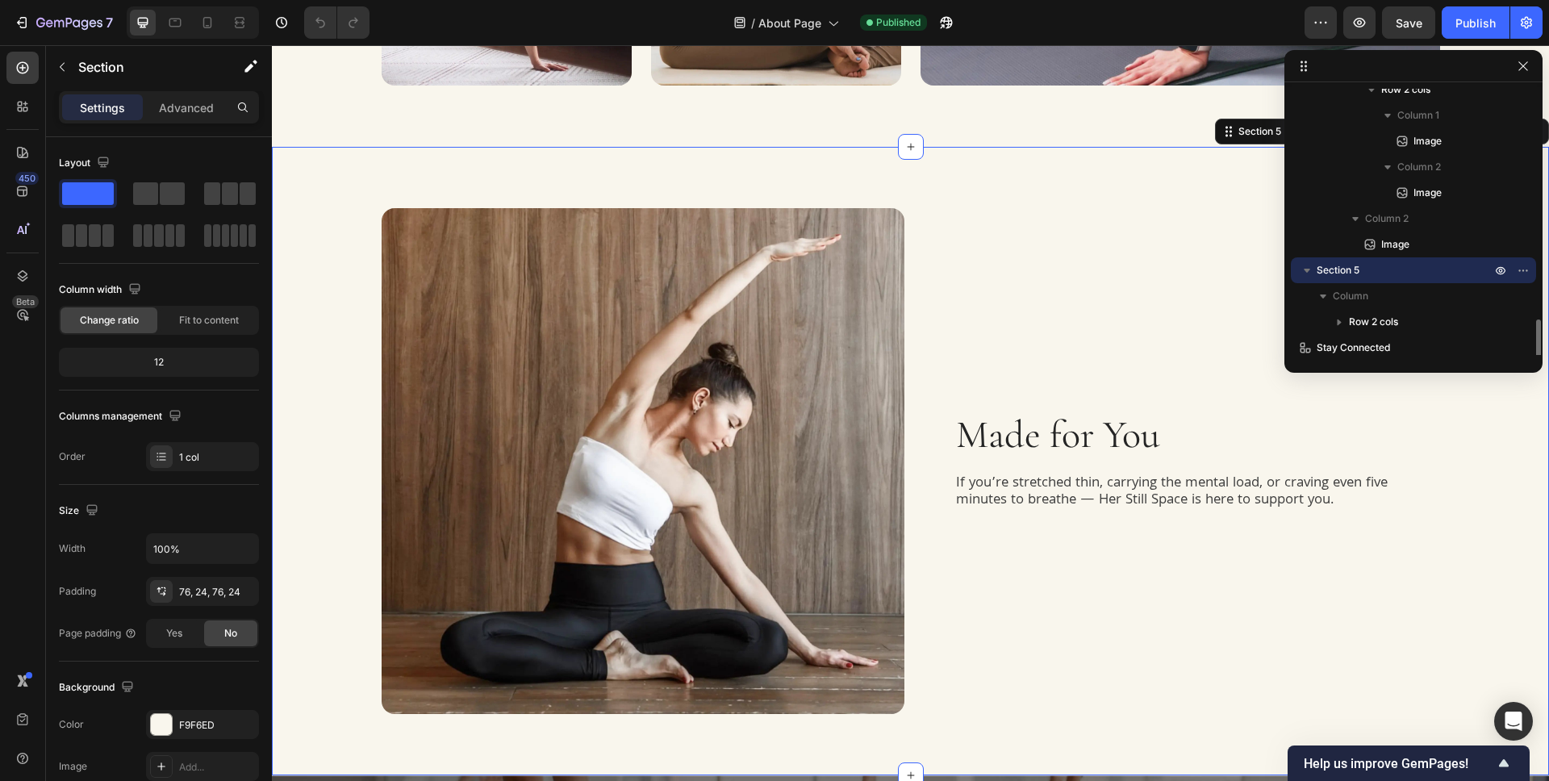
scroll to position [1884, 0]
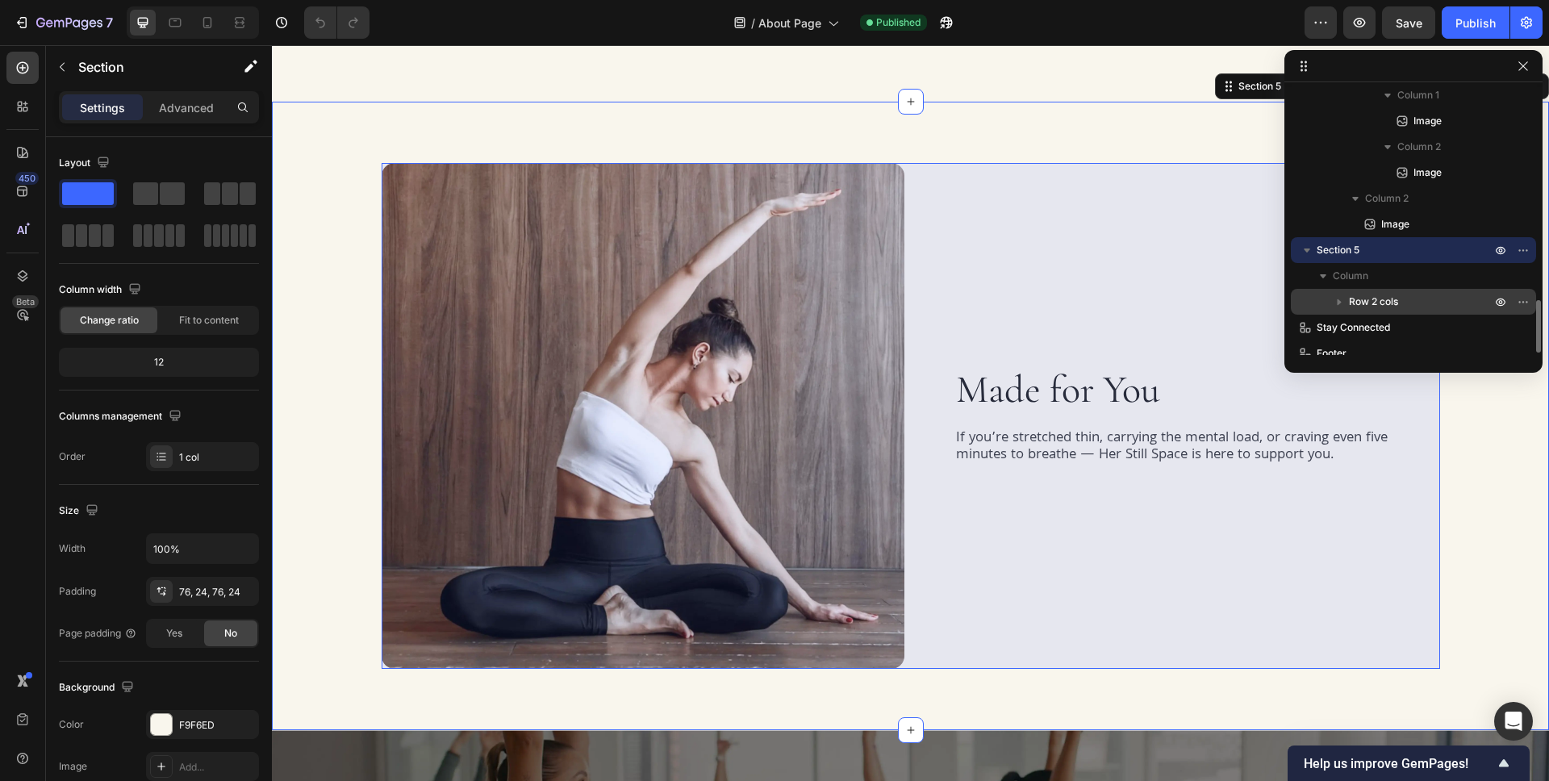
click at [1442, 299] on p "Row 2 cols" at bounding box center [1421, 302] width 145 height 16
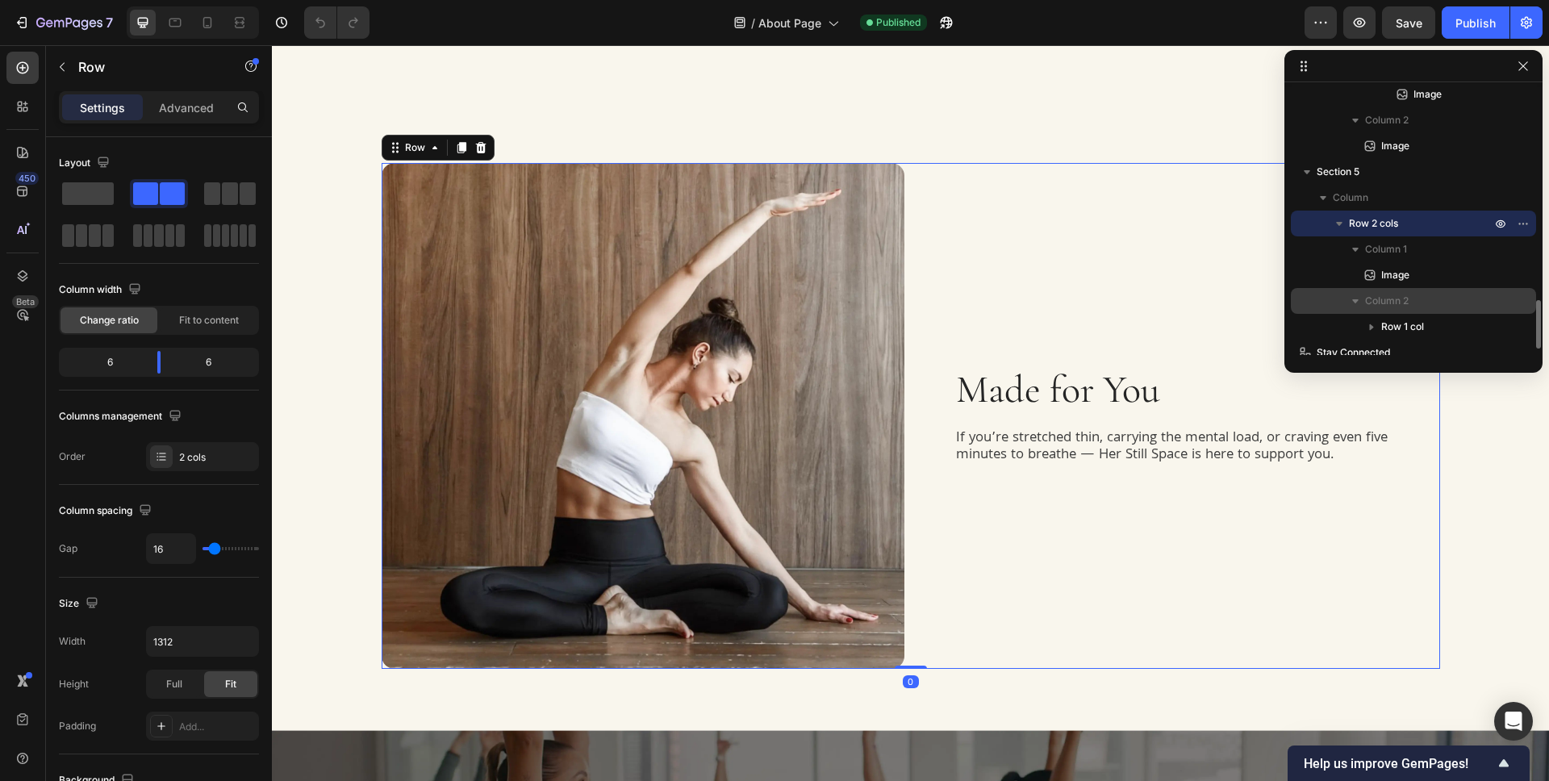
scroll to position [1144, 0]
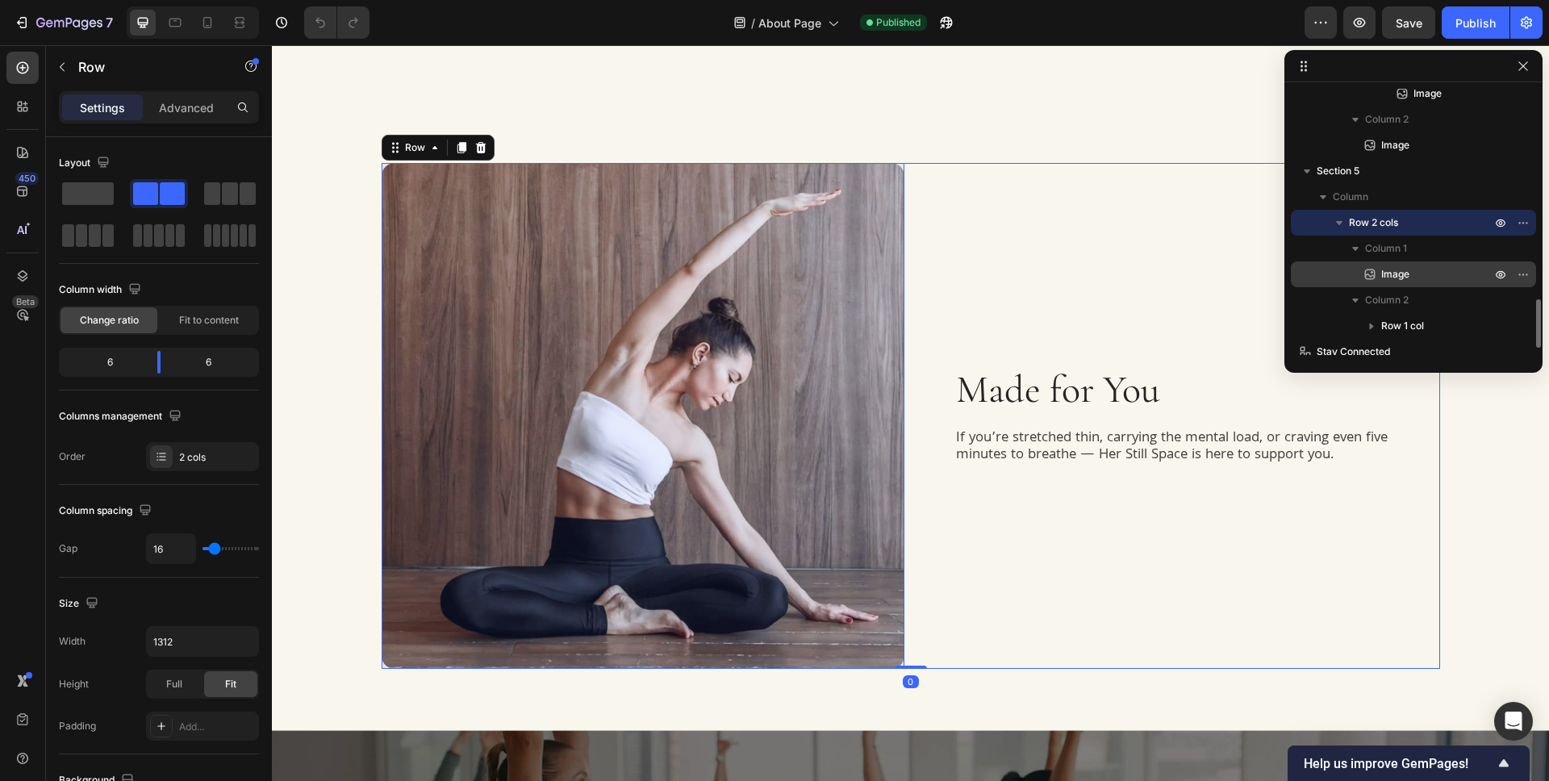
click at [1443, 281] on p "Image" at bounding box center [1418, 274] width 113 height 16
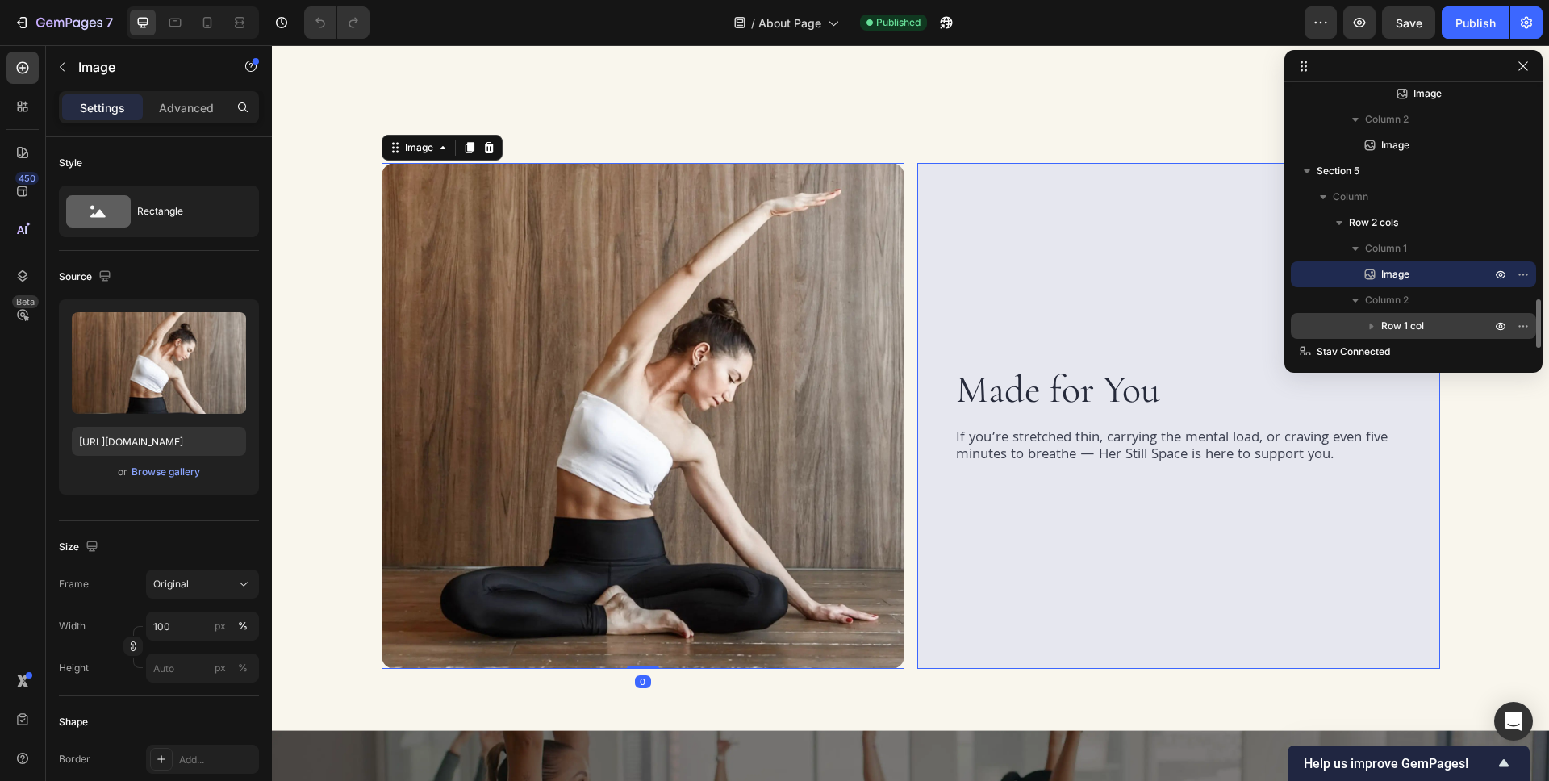
click at [1430, 323] on p "Row 1 col" at bounding box center [1437, 326] width 113 height 16
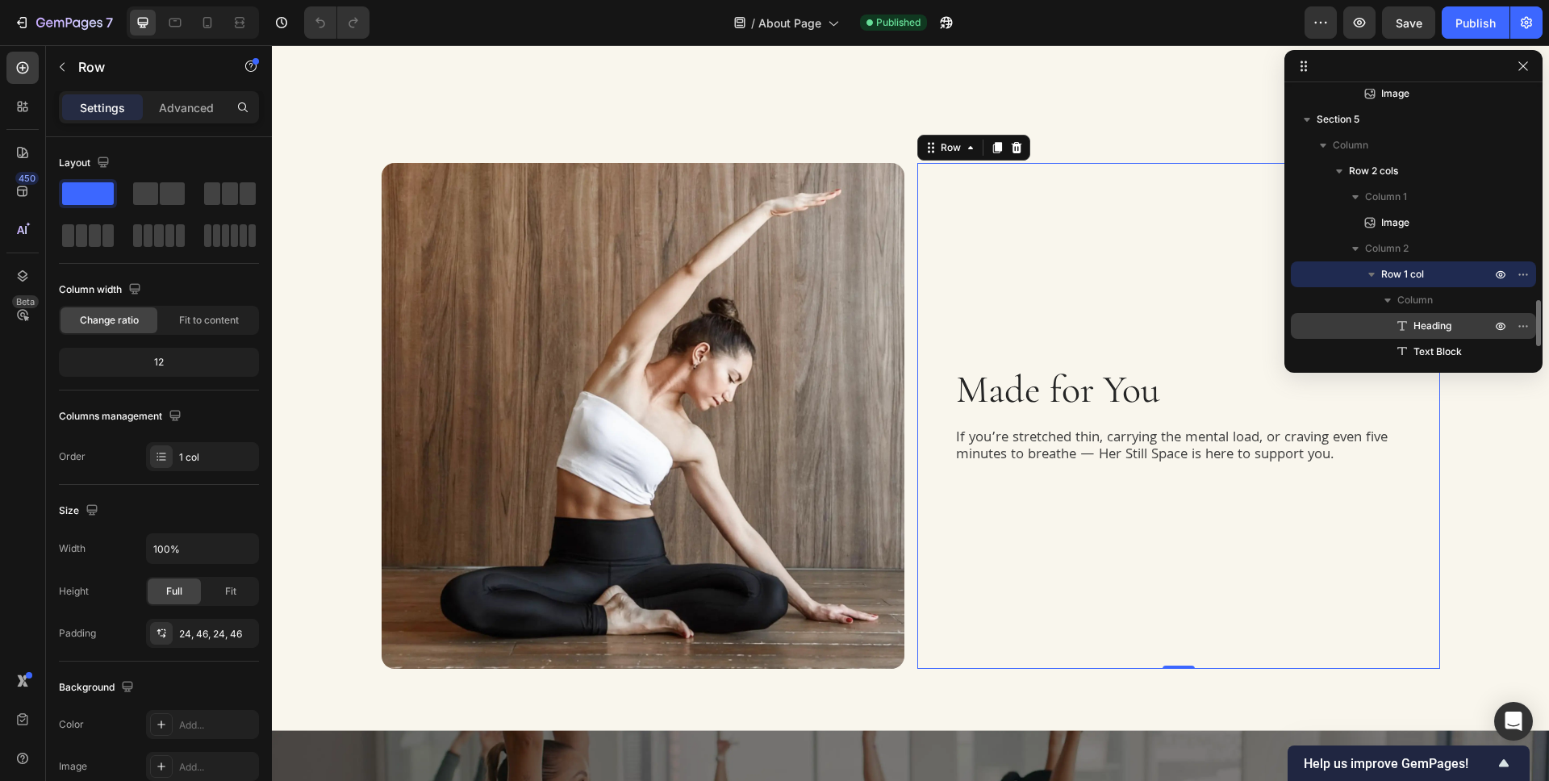
scroll to position [1199, 0]
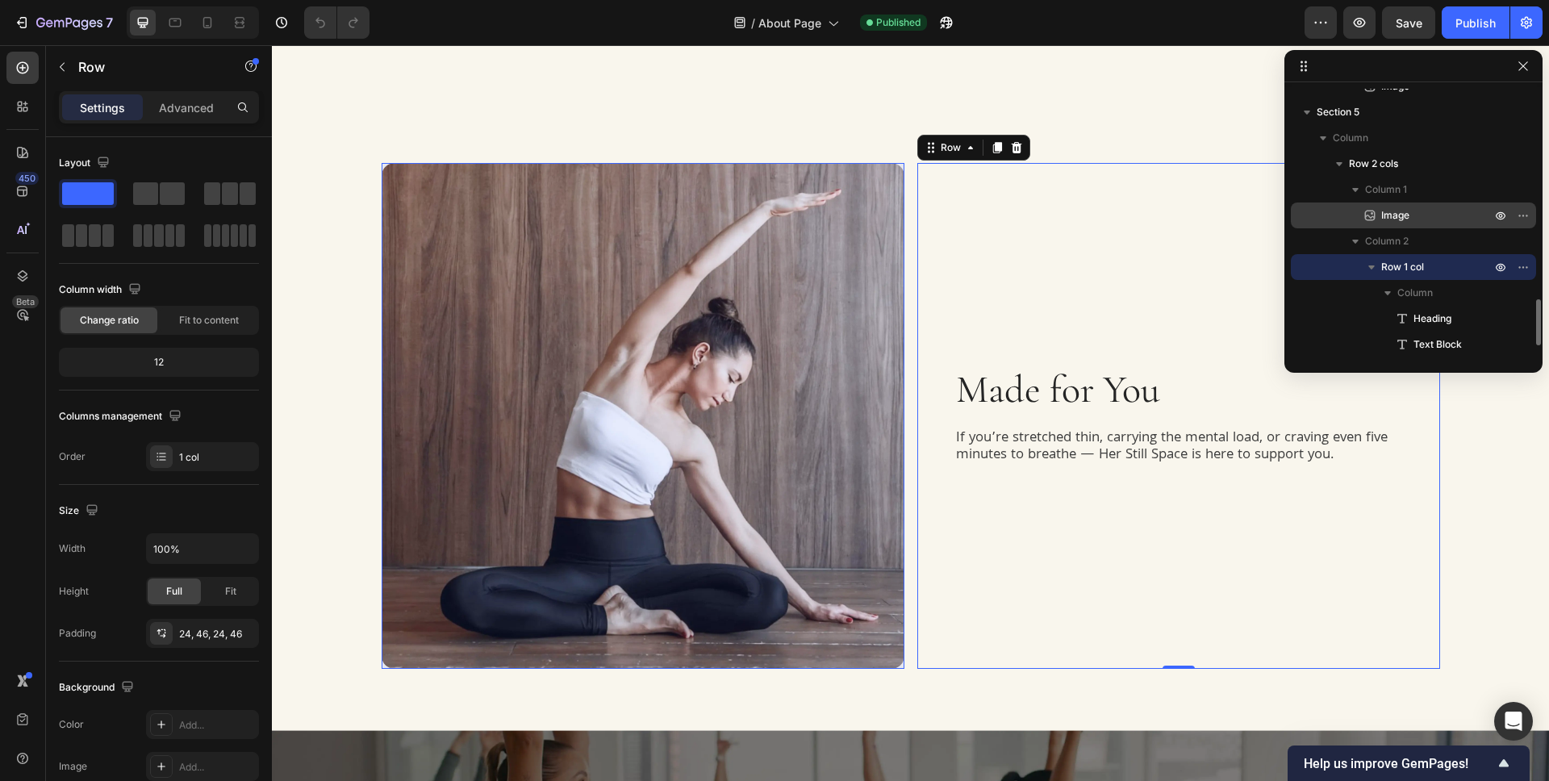
click at [1433, 211] on p "Image" at bounding box center [1418, 215] width 113 height 16
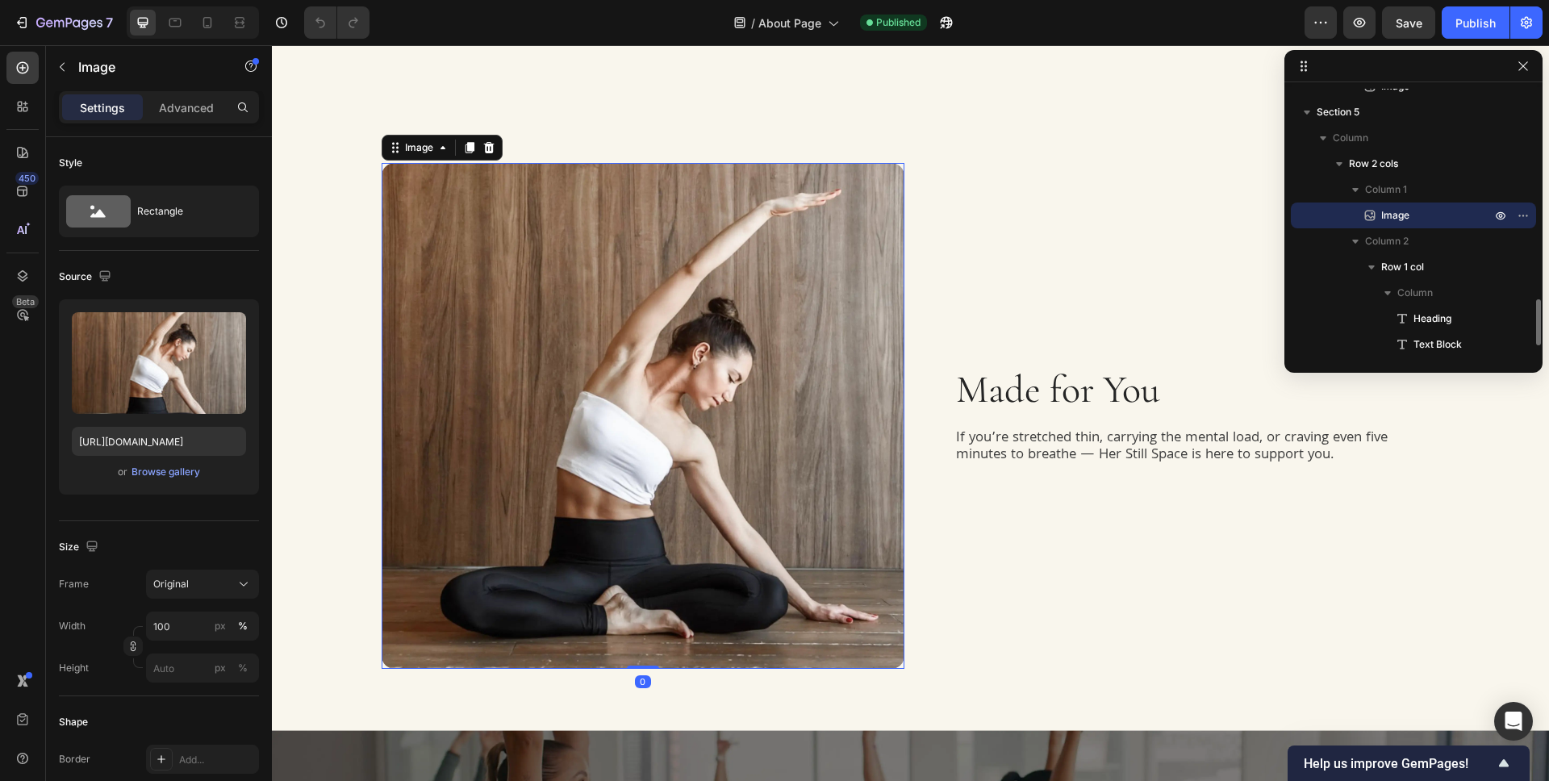
scroll to position [1257, 0]
